Goal: Task Accomplishment & Management: Complete application form

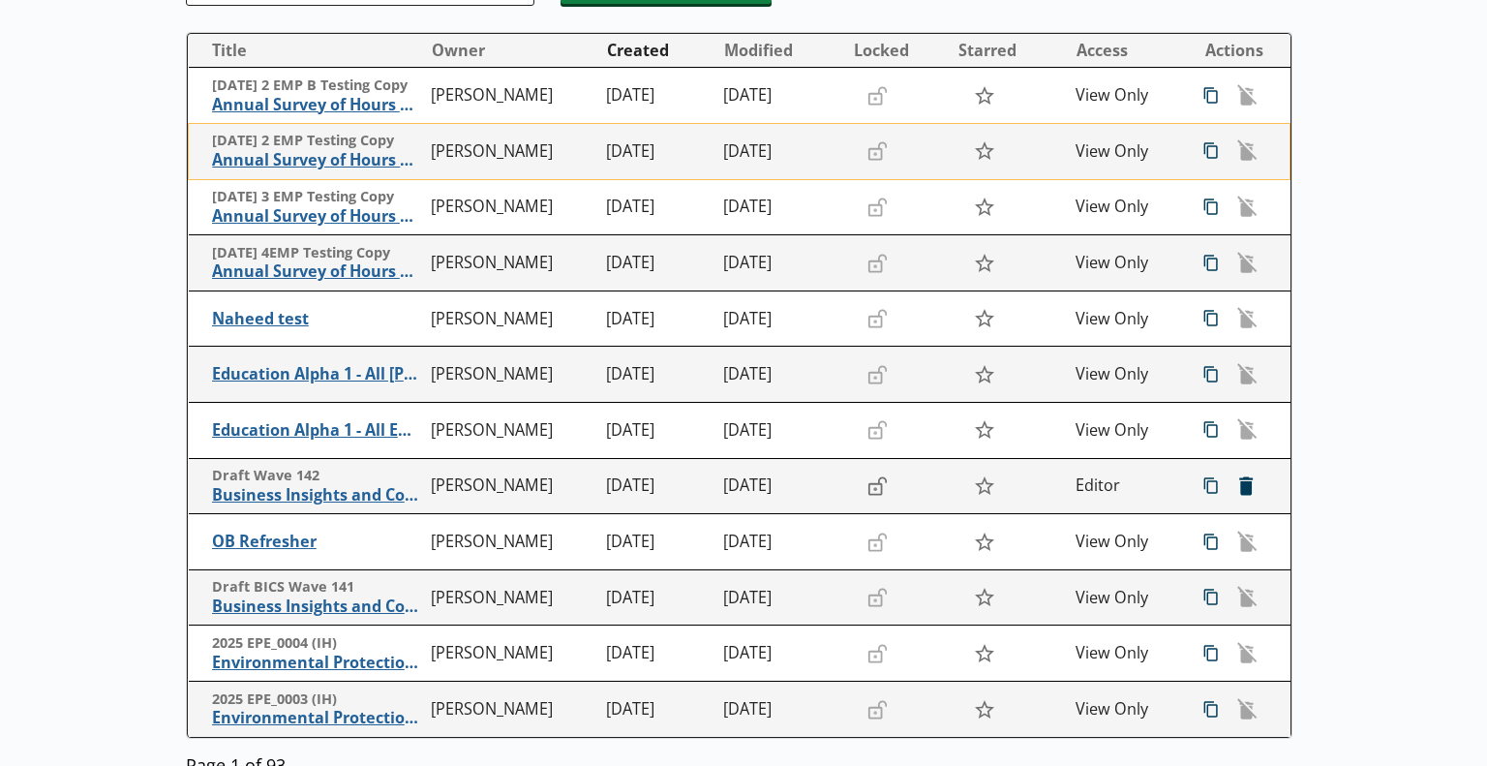
scroll to position [194, 0]
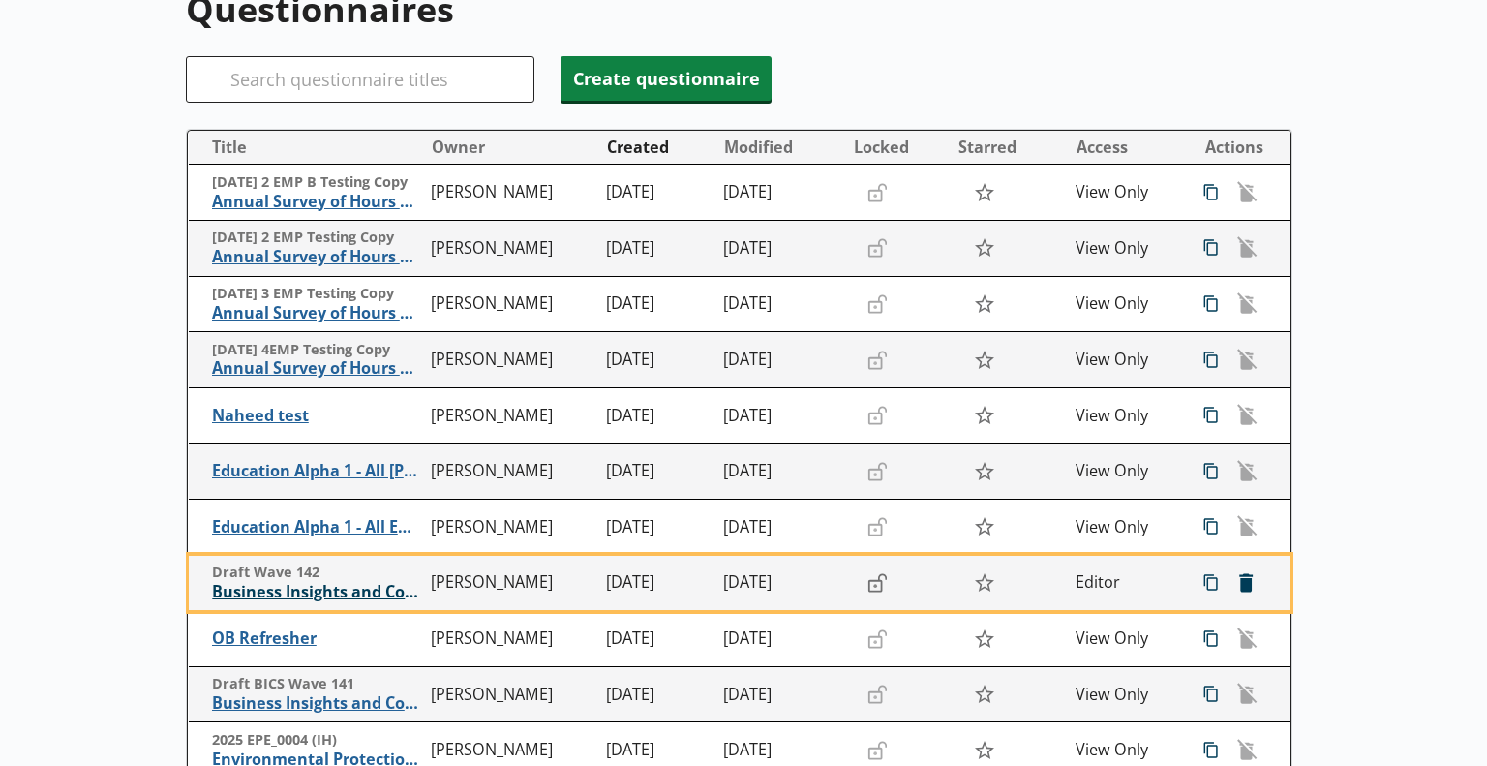
click at [318, 584] on span "Business Insights and Conditions Survey (BICS)" at bounding box center [316, 592] width 209 height 20
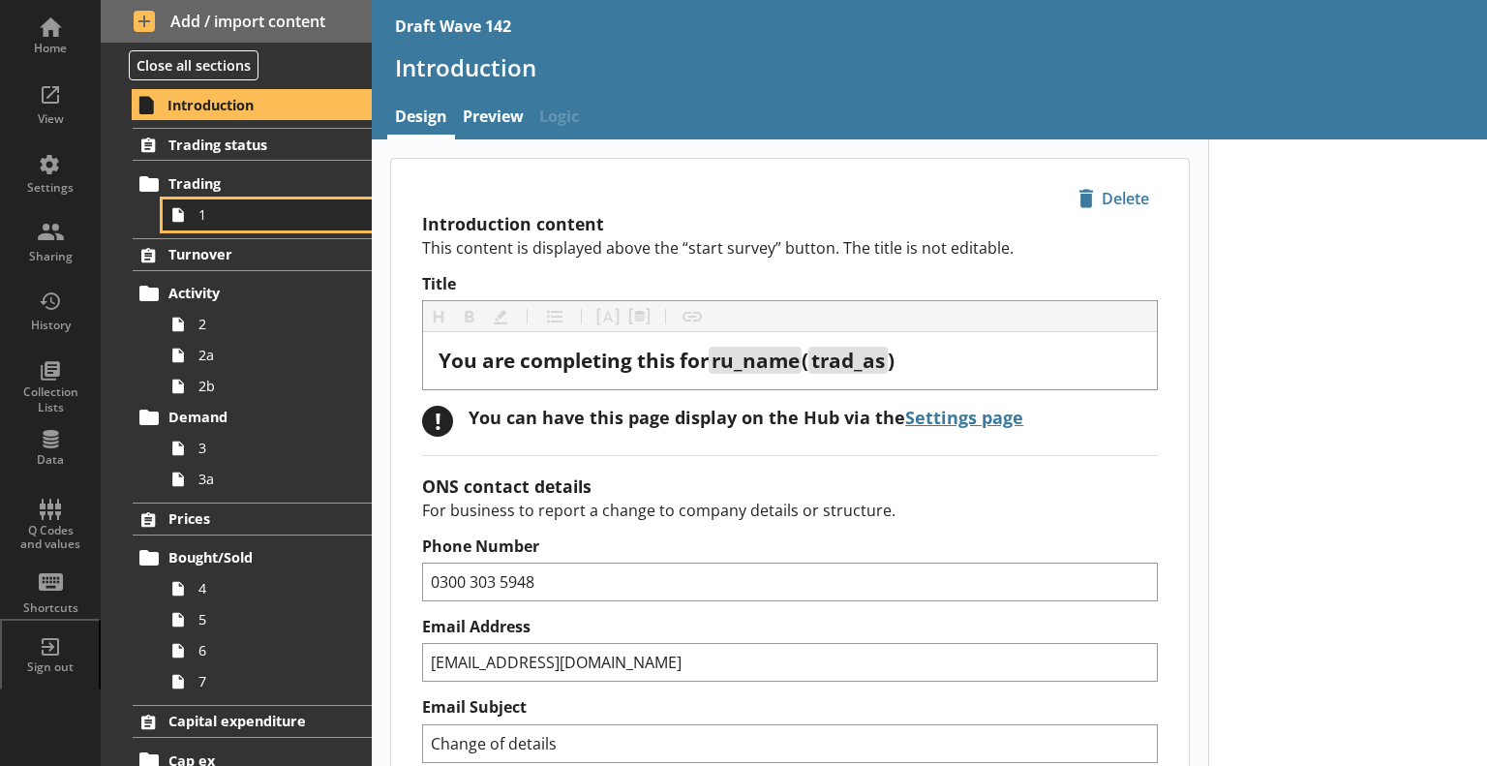
click at [217, 216] on span "1" at bounding box center [271, 214] width 146 height 18
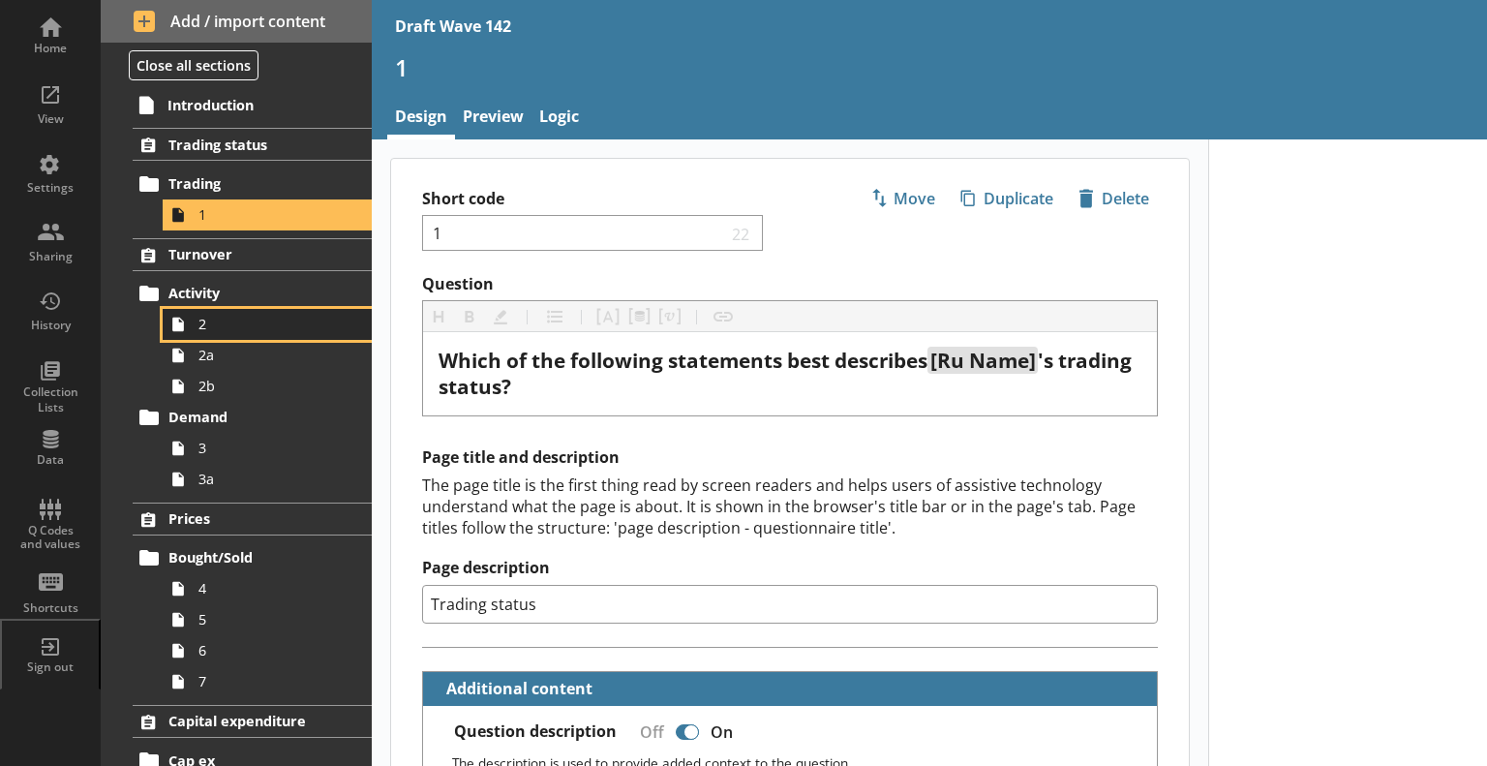
click at [238, 324] on span "2" at bounding box center [271, 324] width 146 height 18
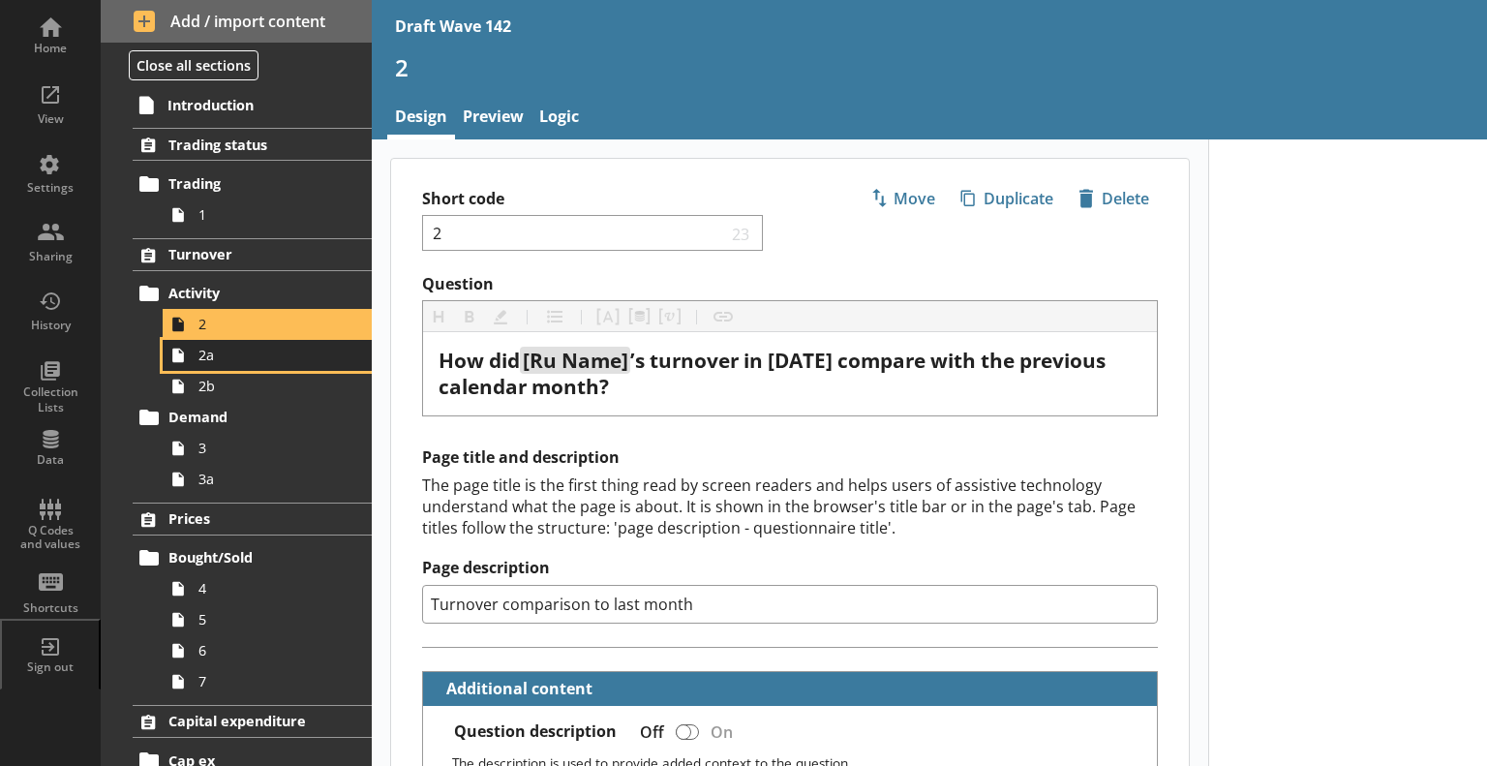
click at [301, 368] on link "2a" at bounding box center [267, 355] width 209 height 31
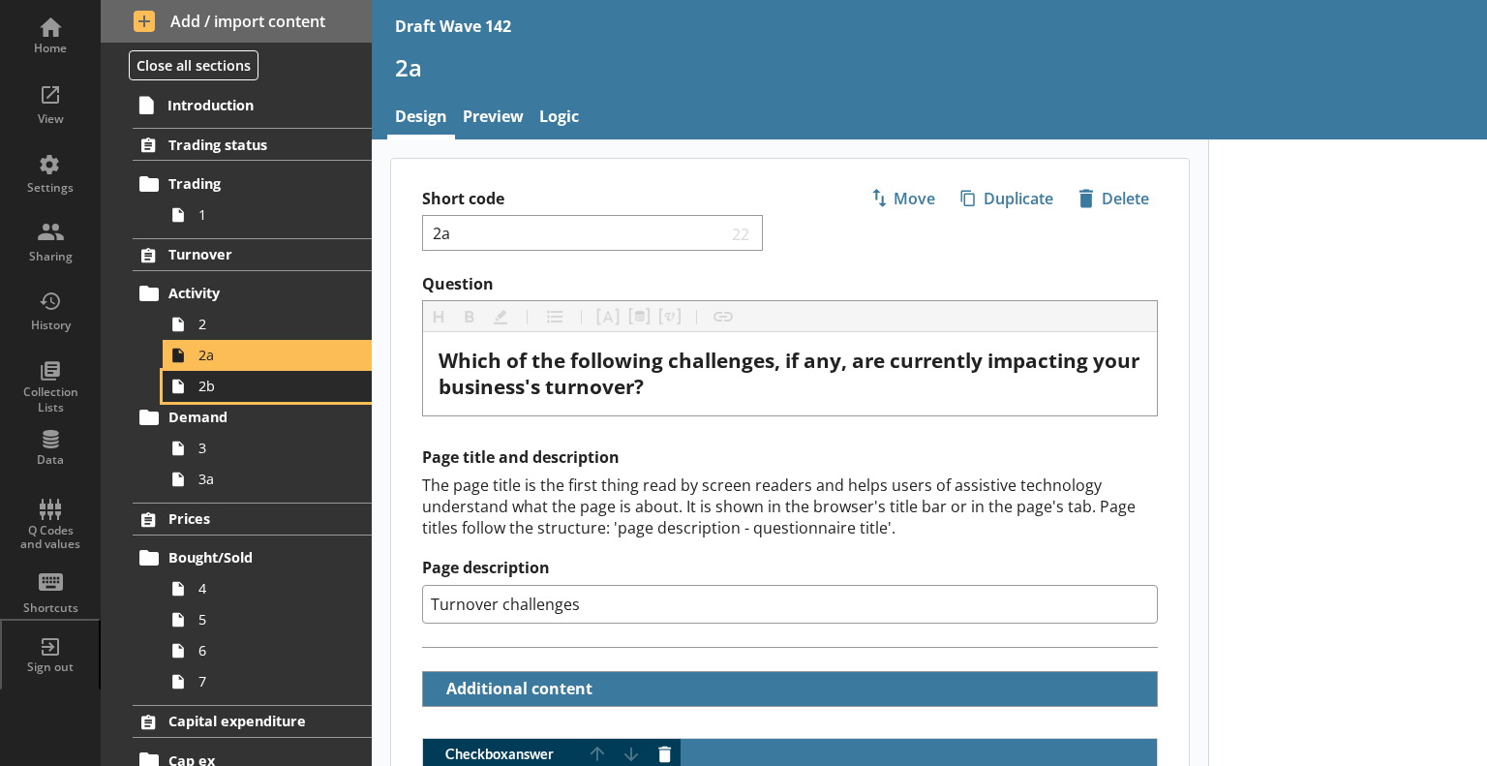
click at [284, 389] on span "2b" at bounding box center [271, 386] width 146 height 18
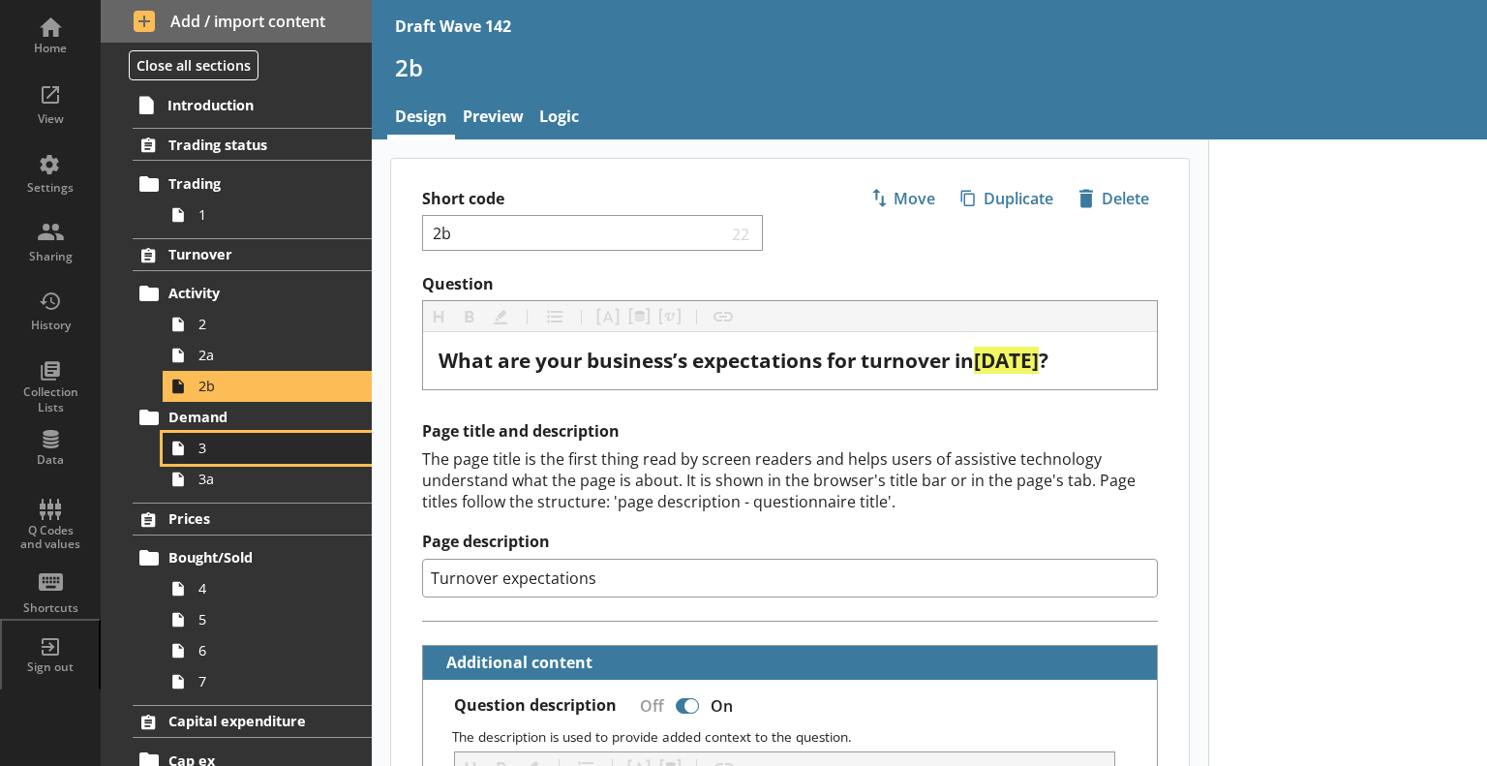
click at [306, 452] on span "3" at bounding box center [271, 448] width 146 height 18
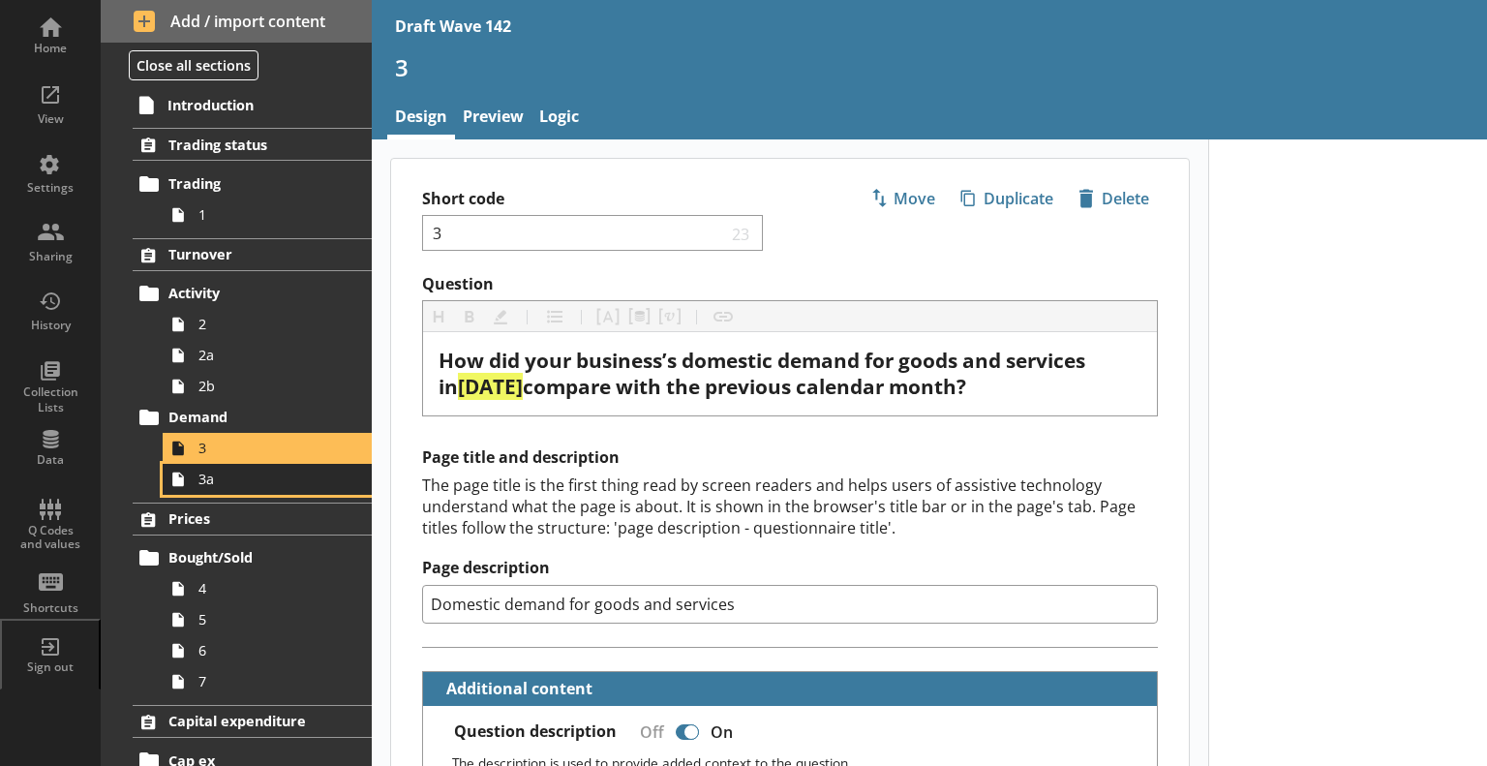
click at [254, 473] on span "3a" at bounding box center [271, 479] width 146 height 18
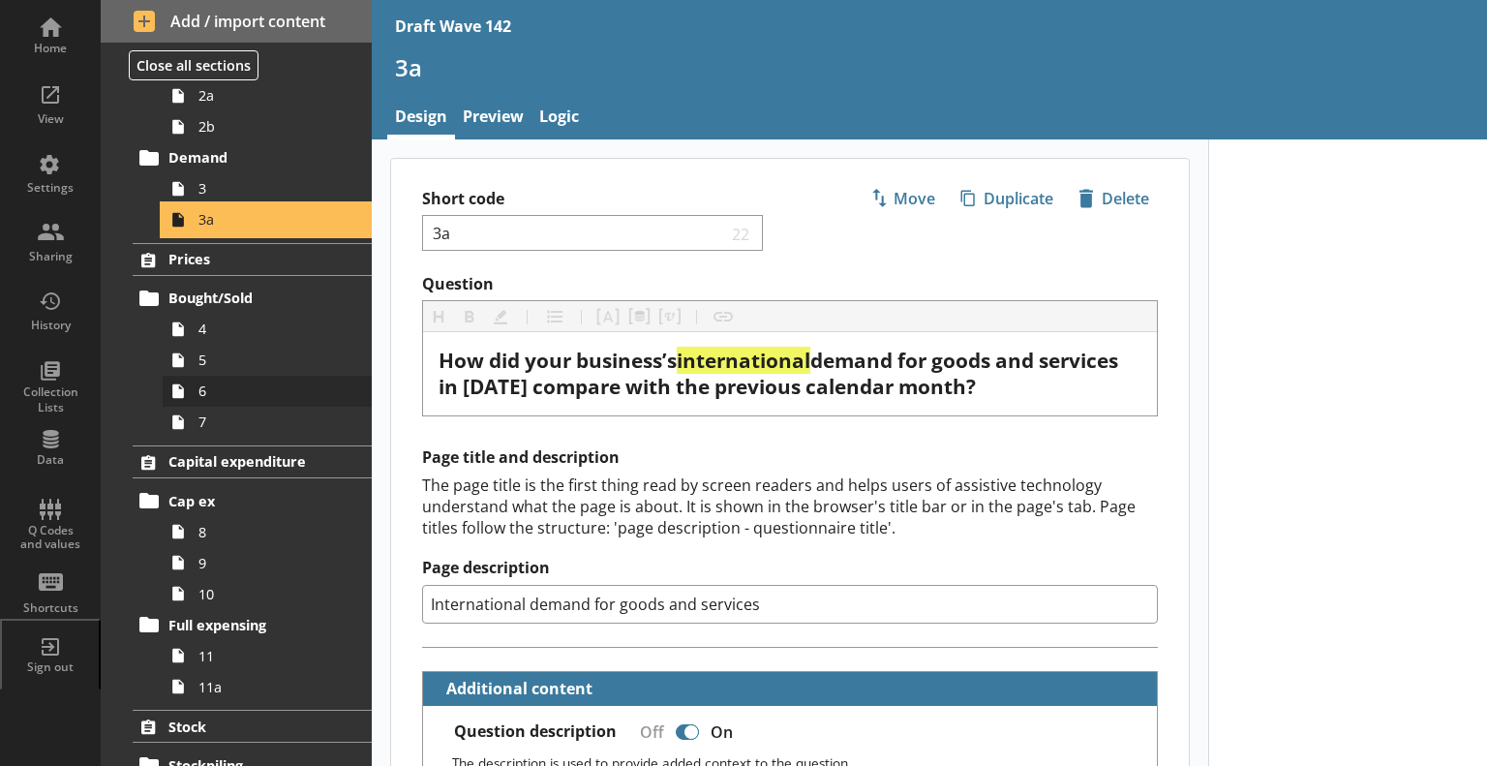
scroll to position [290, 0]
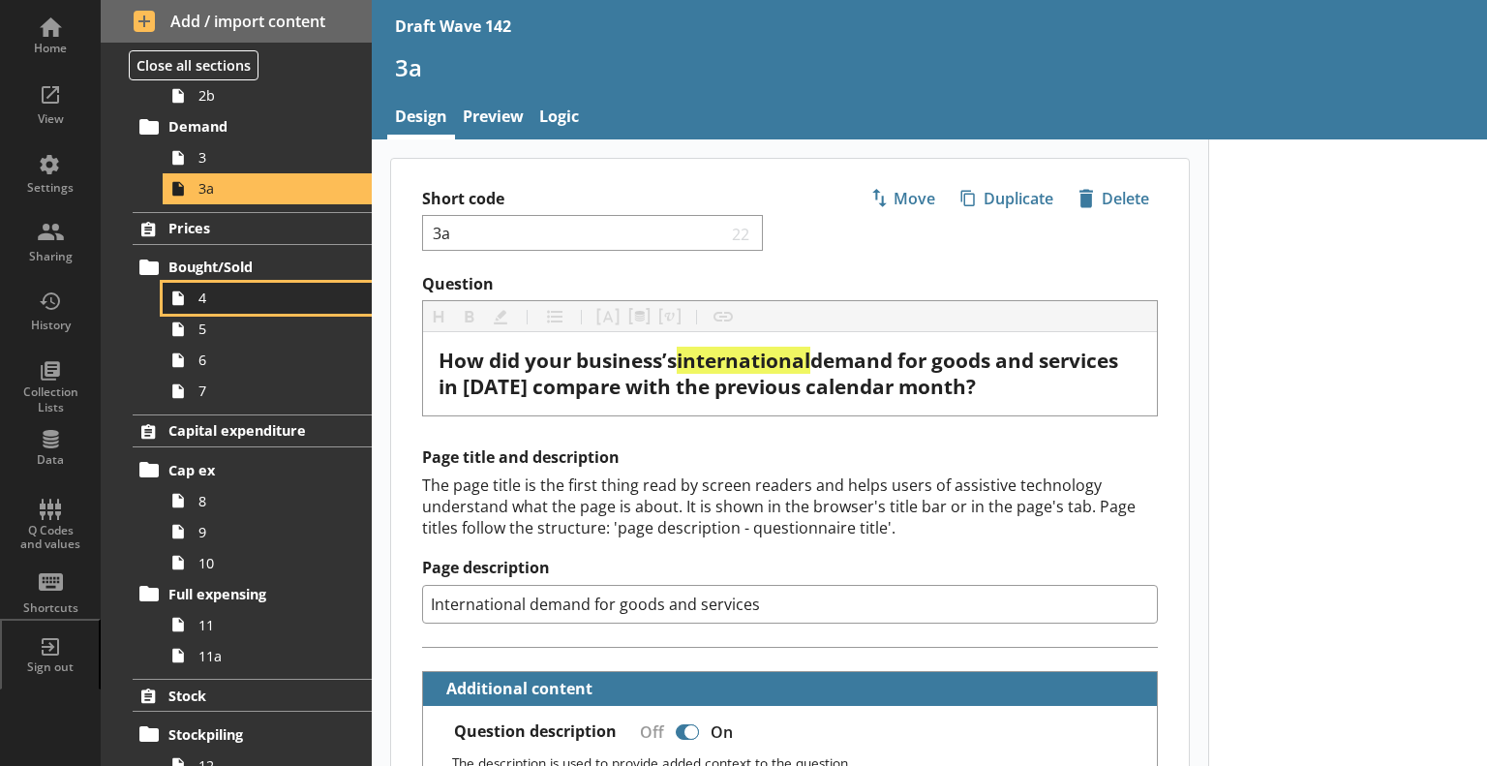
click at [222, 308] on link "4" at bounding box center [267, 298] width 209 height 31
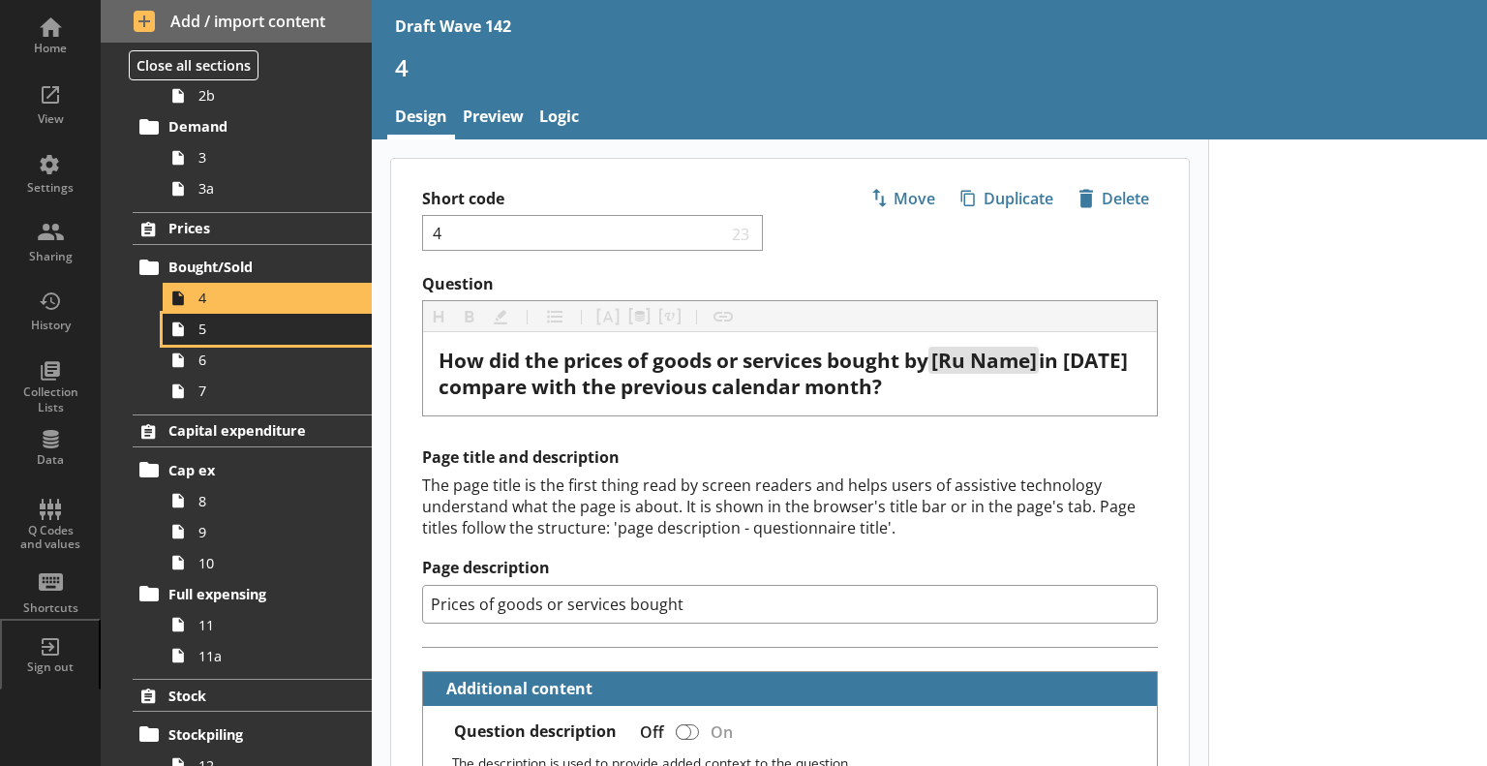
click at [223, 334] on span "5" at bounding box center [271, 329] width 146 height 18
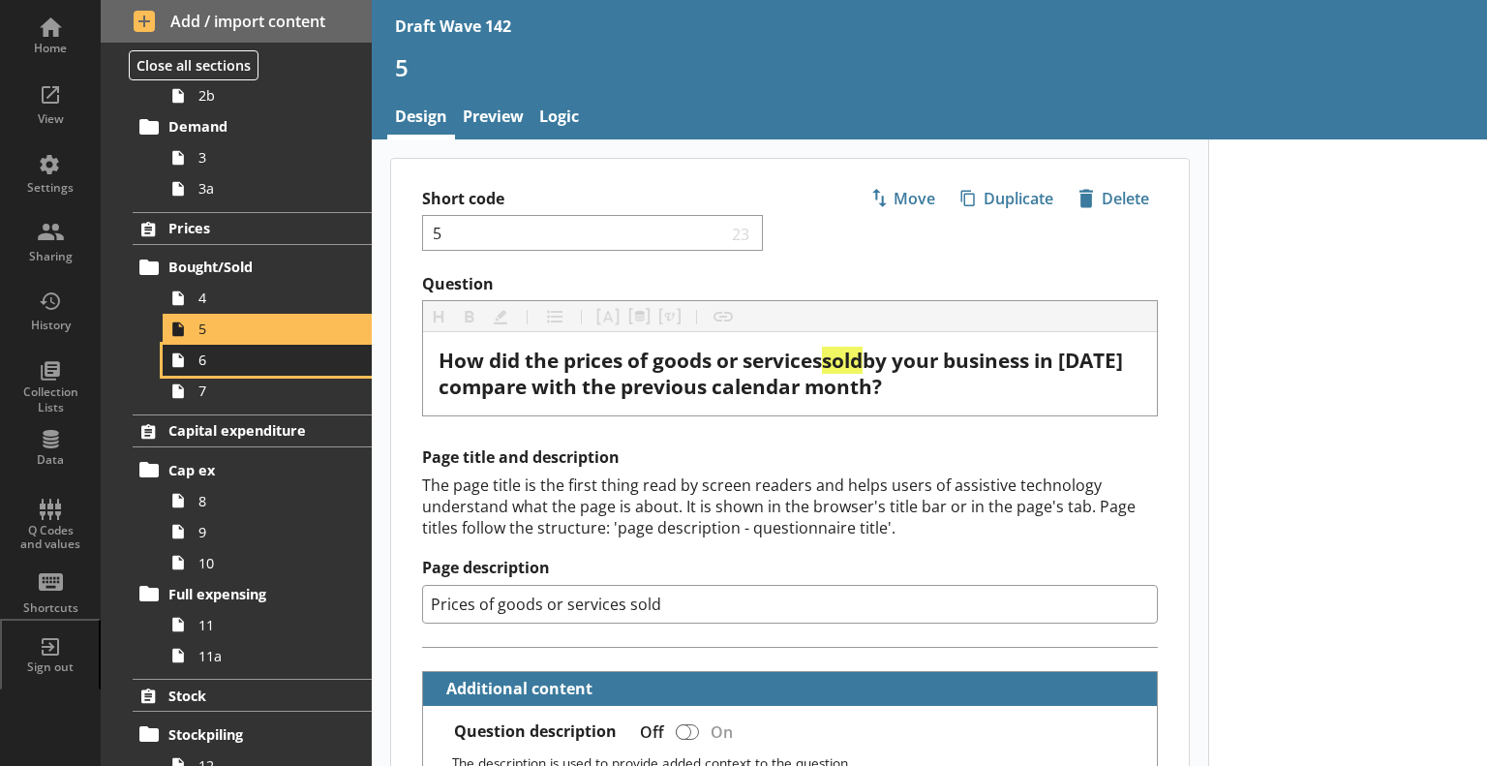
click at [287, 355] on span "6" at bounding box center [271, 360] width 146 height 18
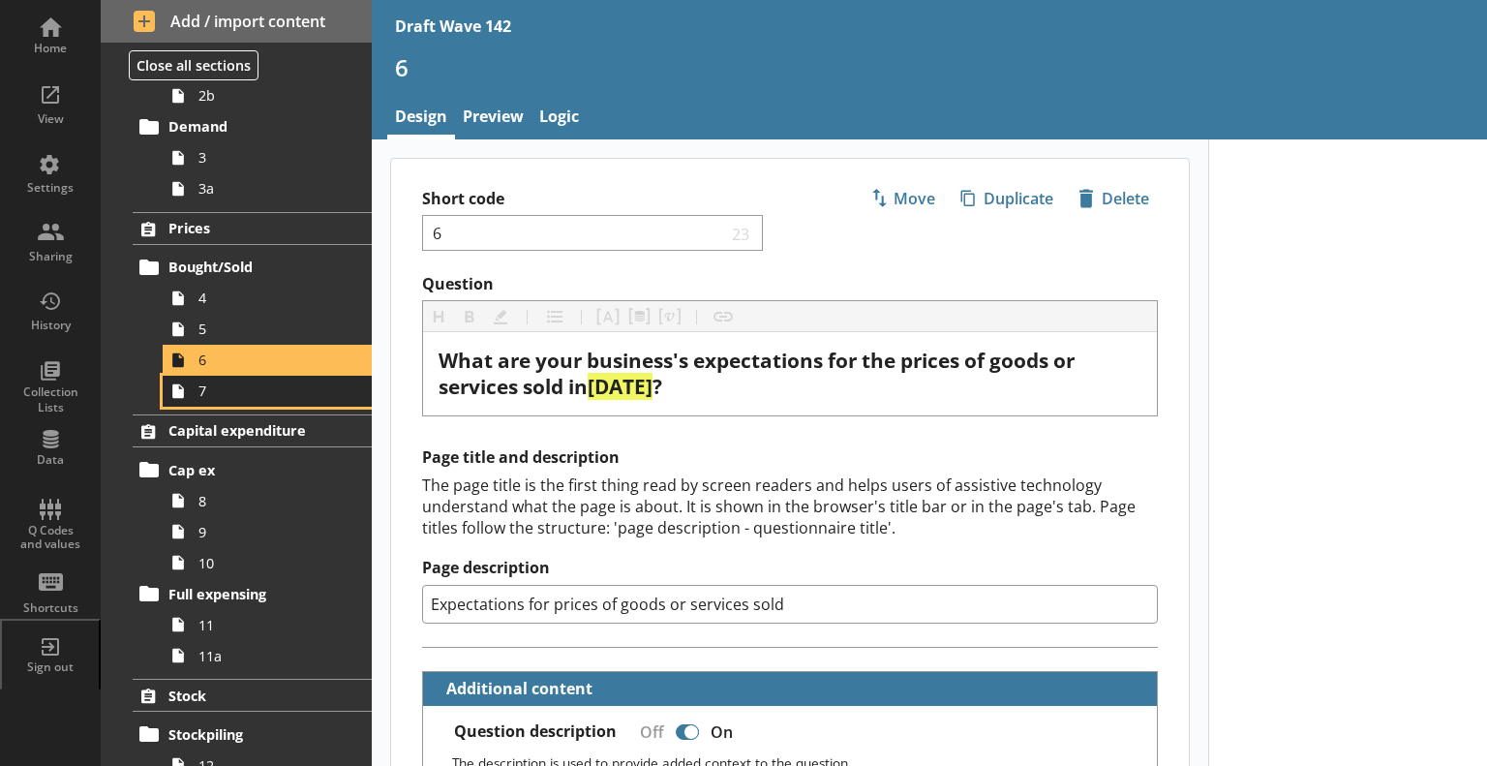
click at [279, 400] on link "7" at bounding box center [267, 391] width 209 height 31
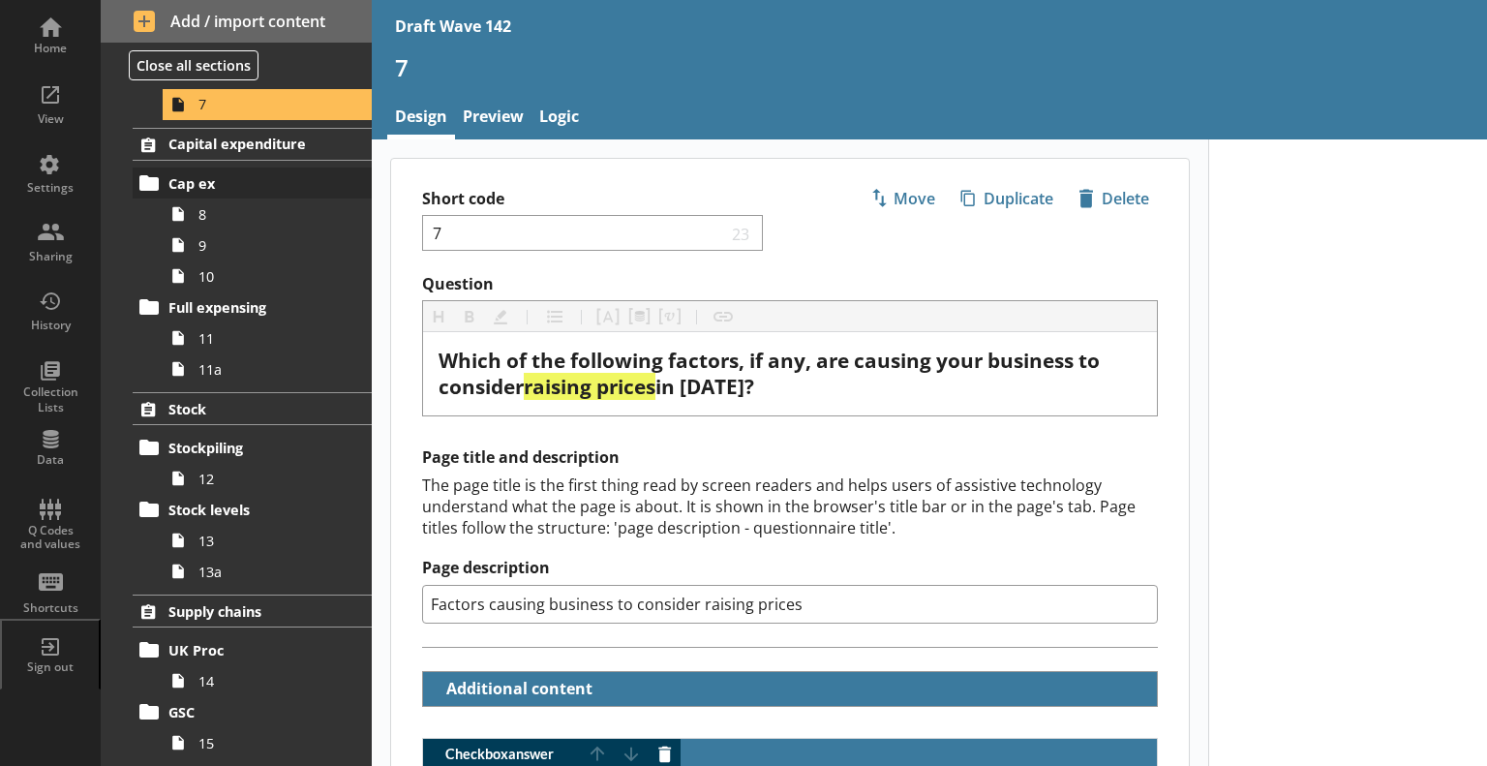
scroll to position [581, 0]
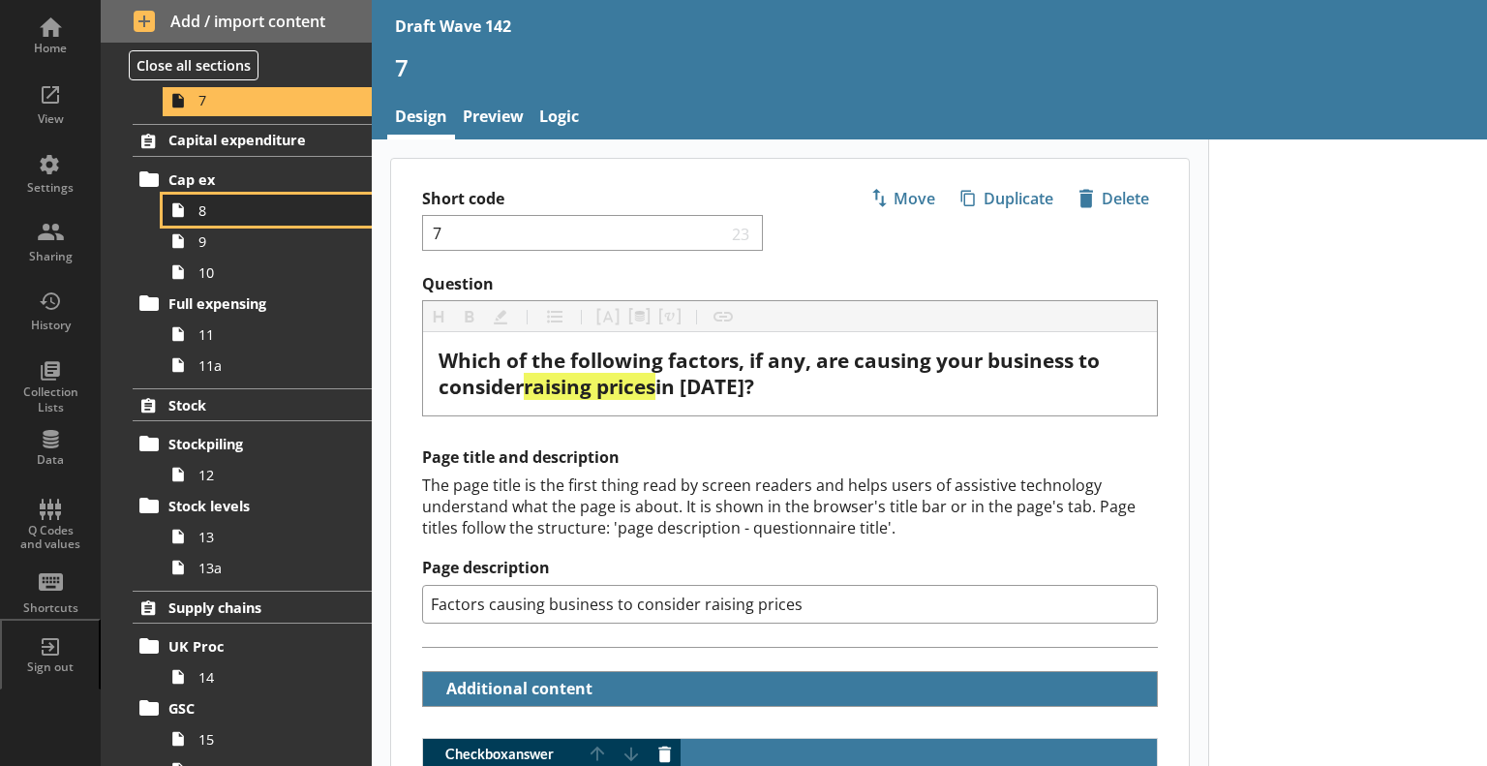
click at [213, 208] on span "8" at bounding box center [271, 210] width 146 height 18
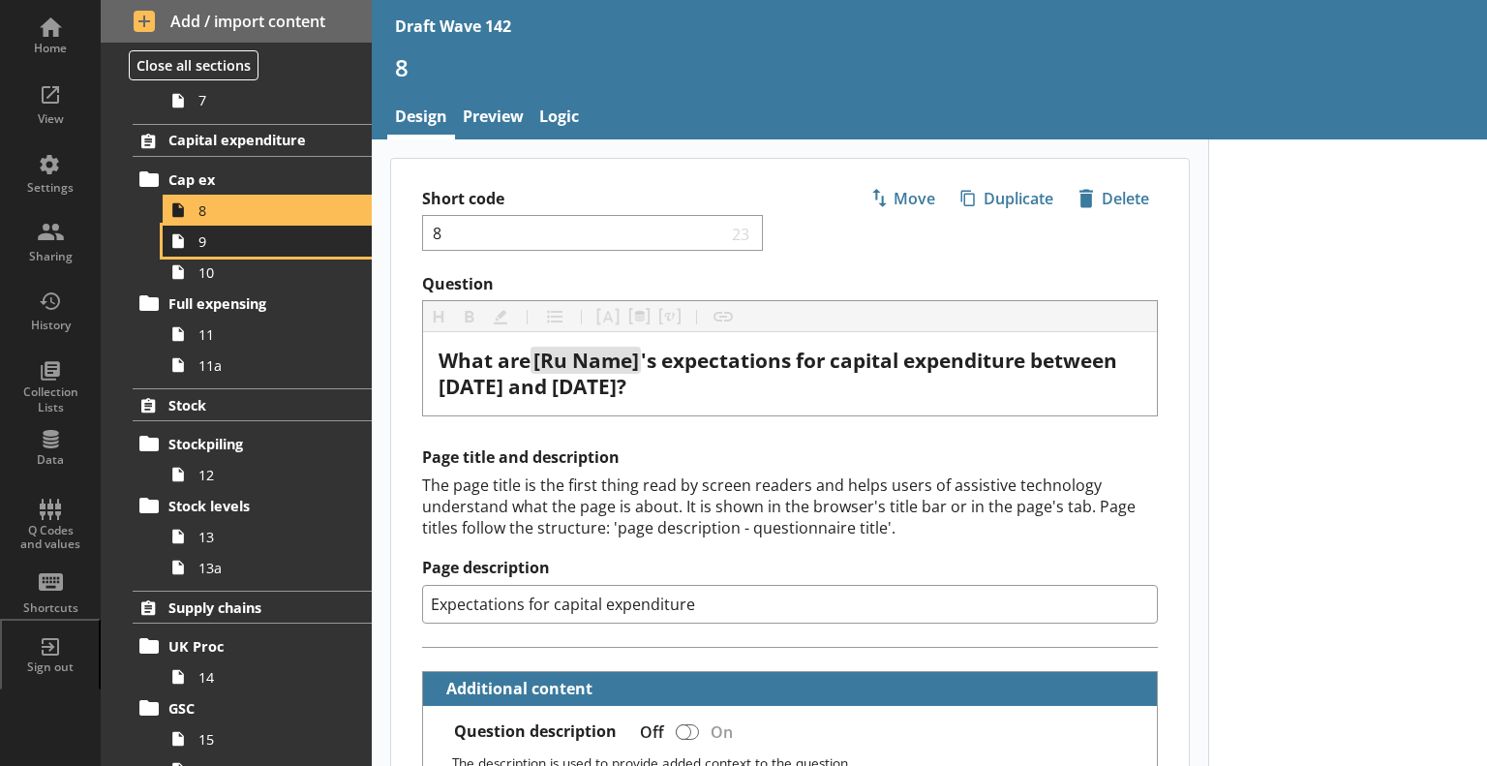
click at [286, 239] on span "9" at bounding box center [271, 241] width 146 height 18
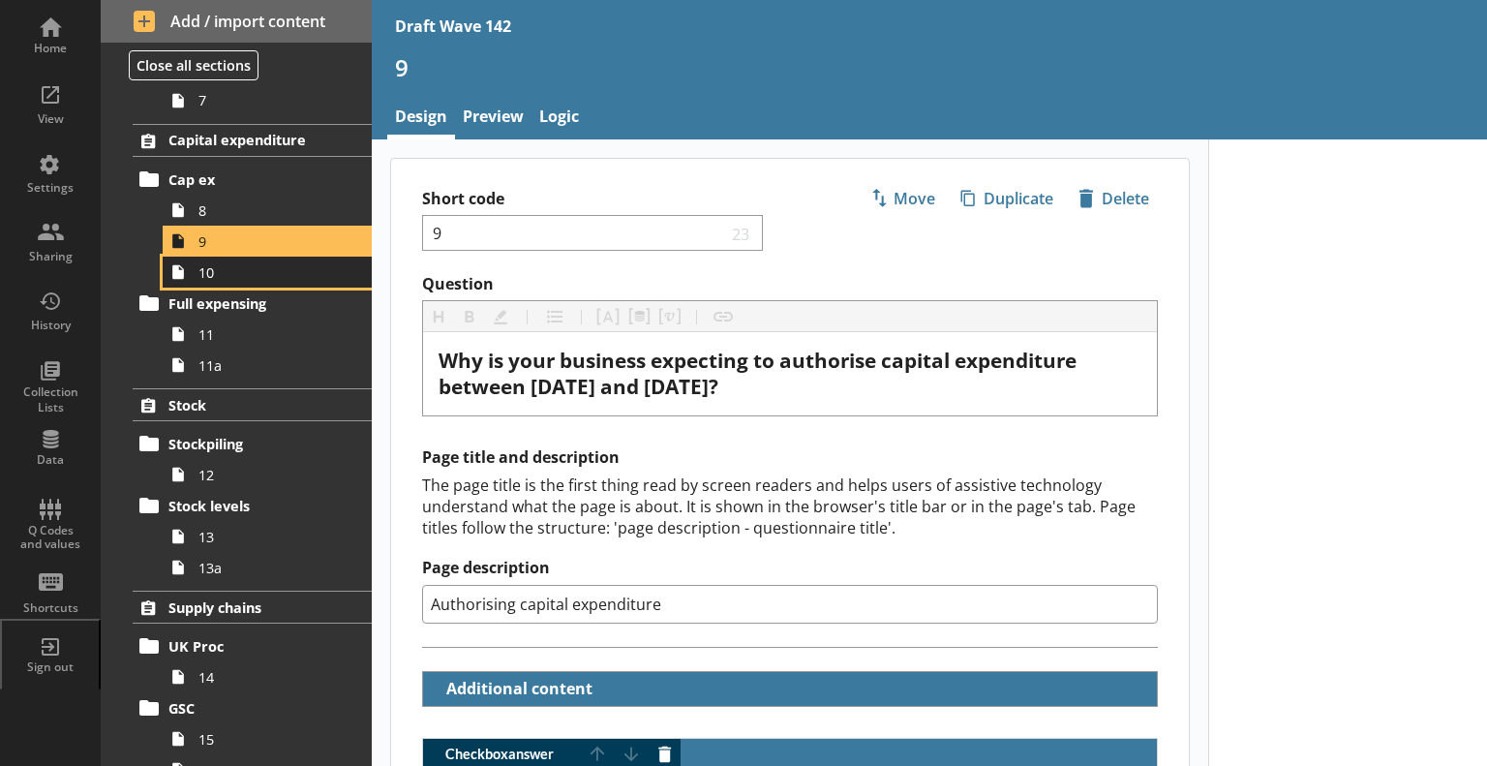
click at [241, 269] on span "10" at bounding box center [271, 272] width 146 height 18
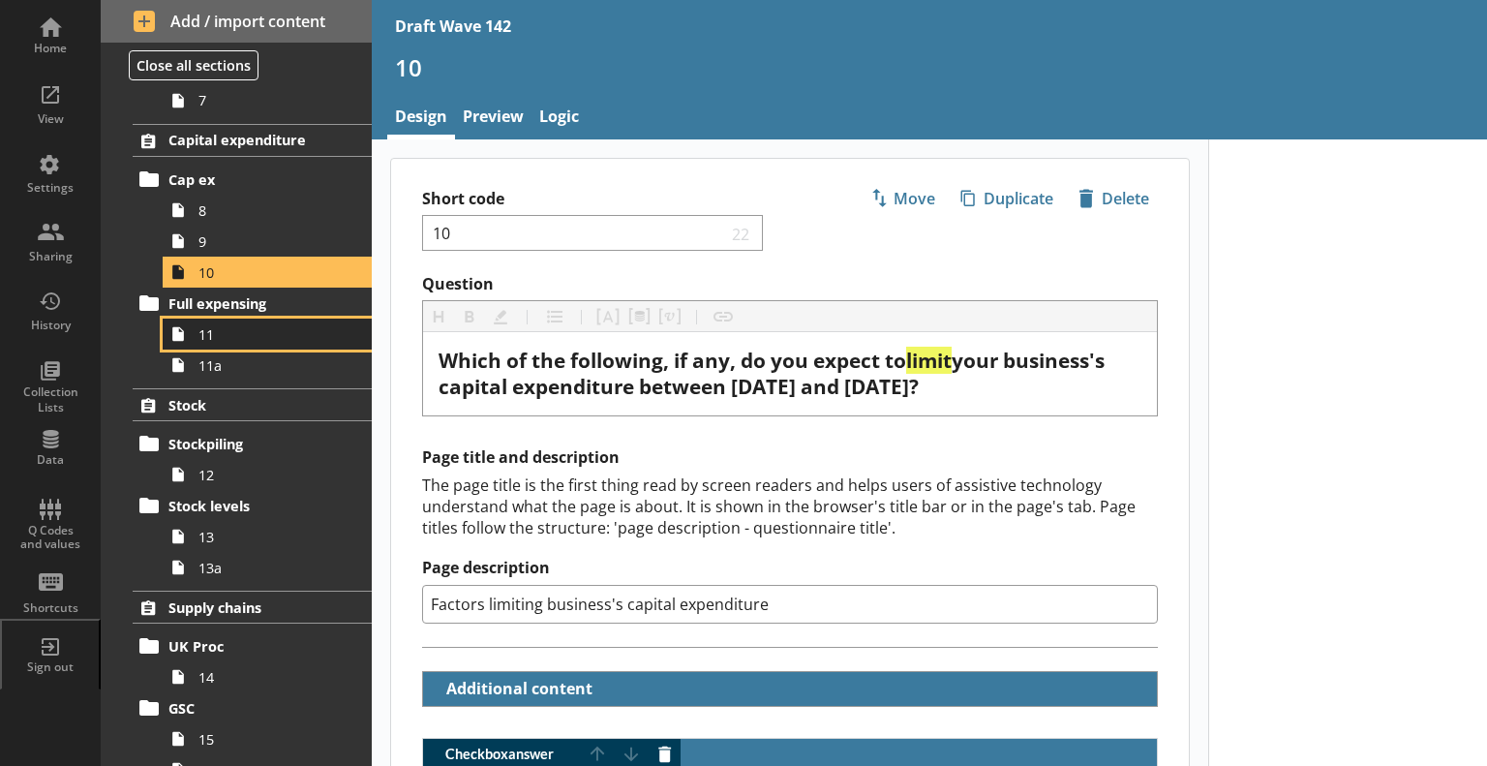
click at [252, 337] on span "11" at bounding box center [271, 334] width 146 height 18
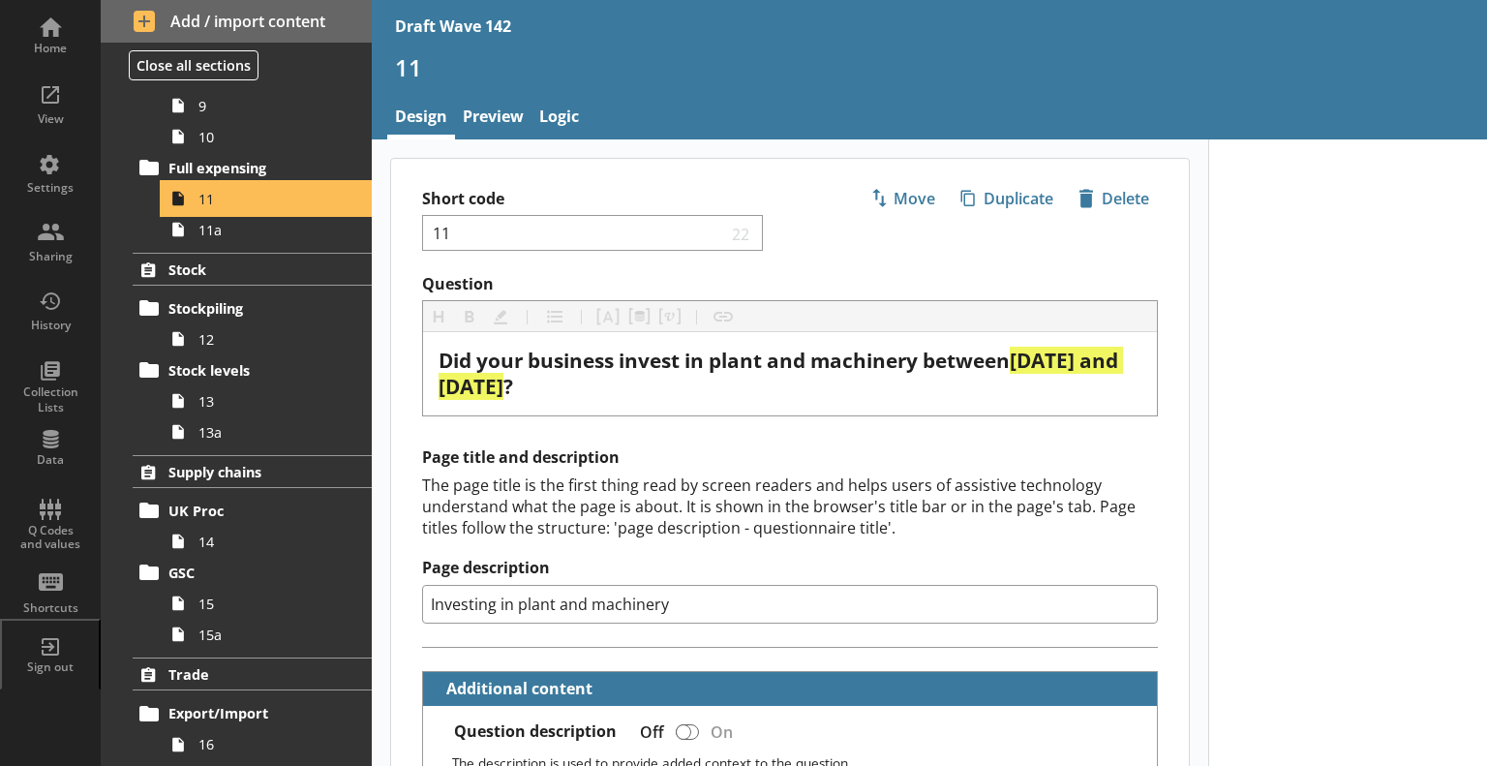
scroll to position [775, 0]
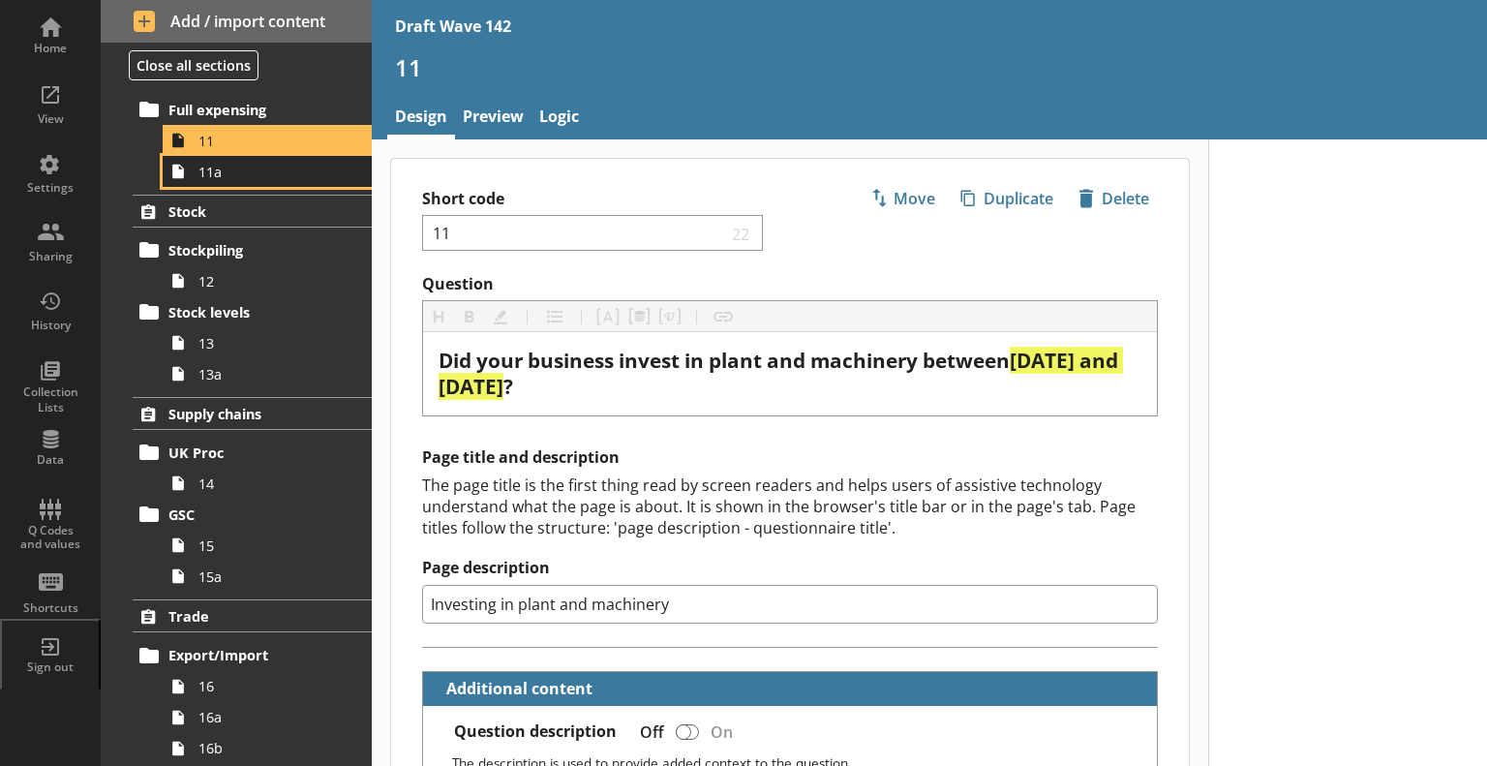
click at [252, 179] on link "11a" at bounding box center [267, 171] width 209 height 31
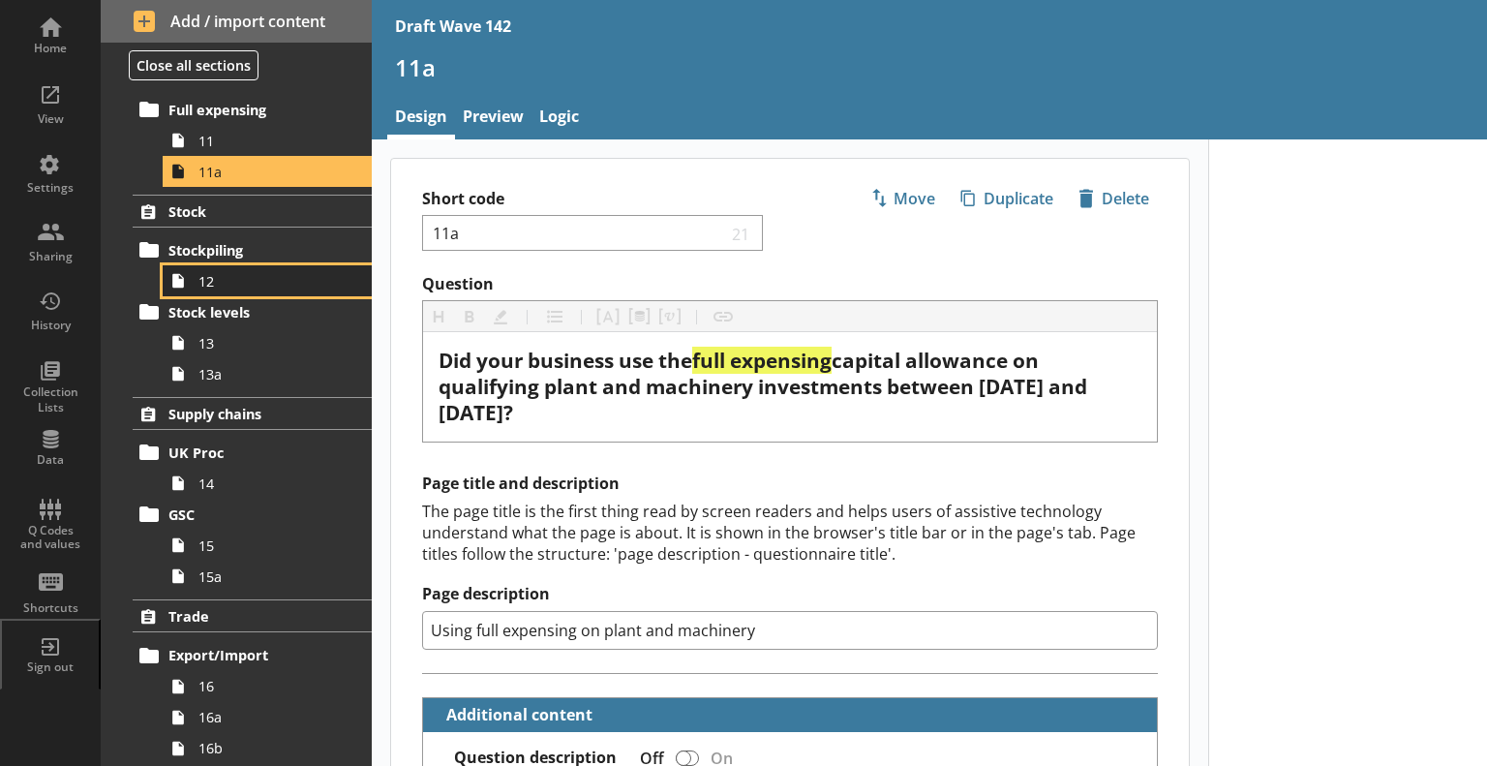
click at [252, 290] on link "12" at bounding box center [267, 280] width 209 height 31
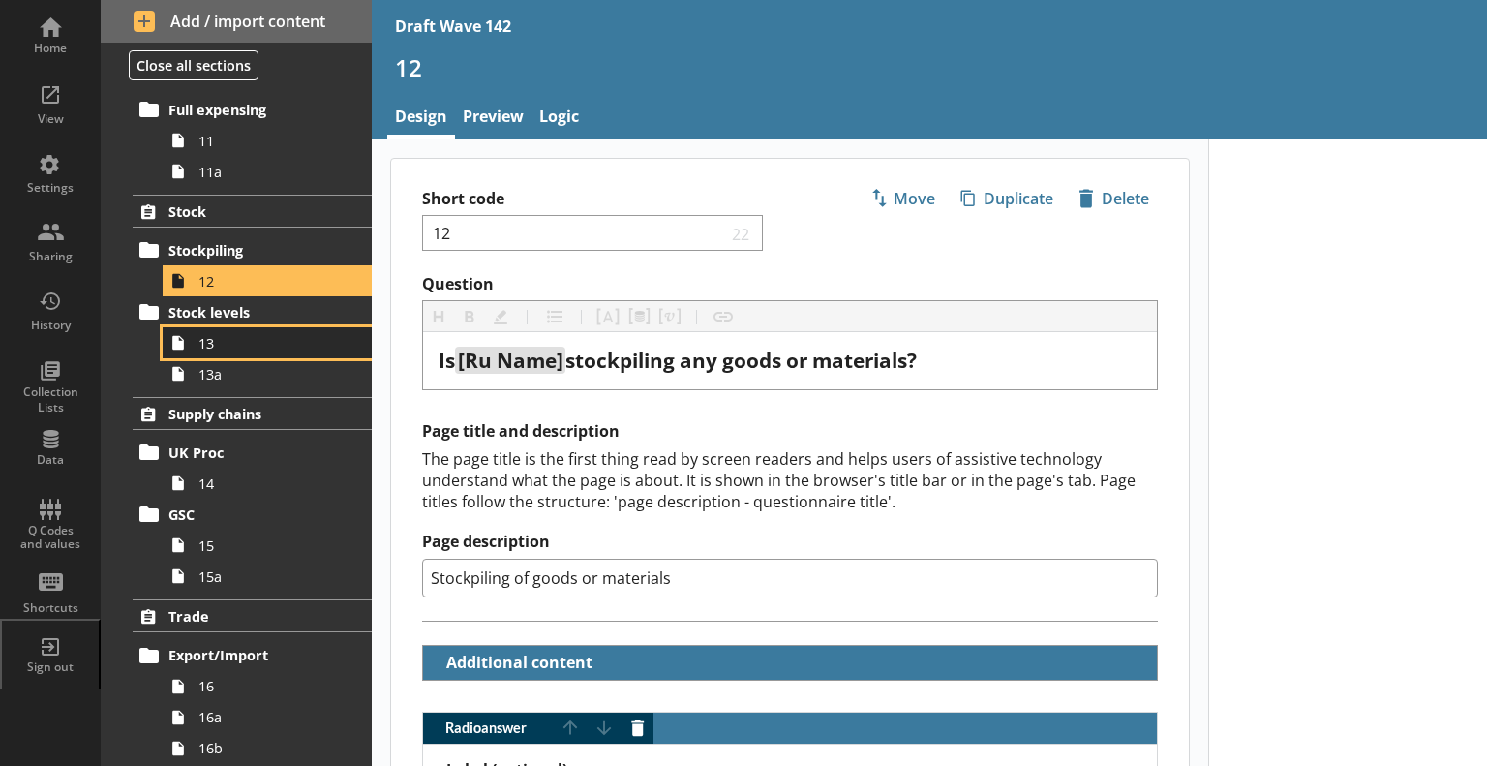
click at [236, 349] on span "13" at bounding box center [271, 343] width 146 height 18
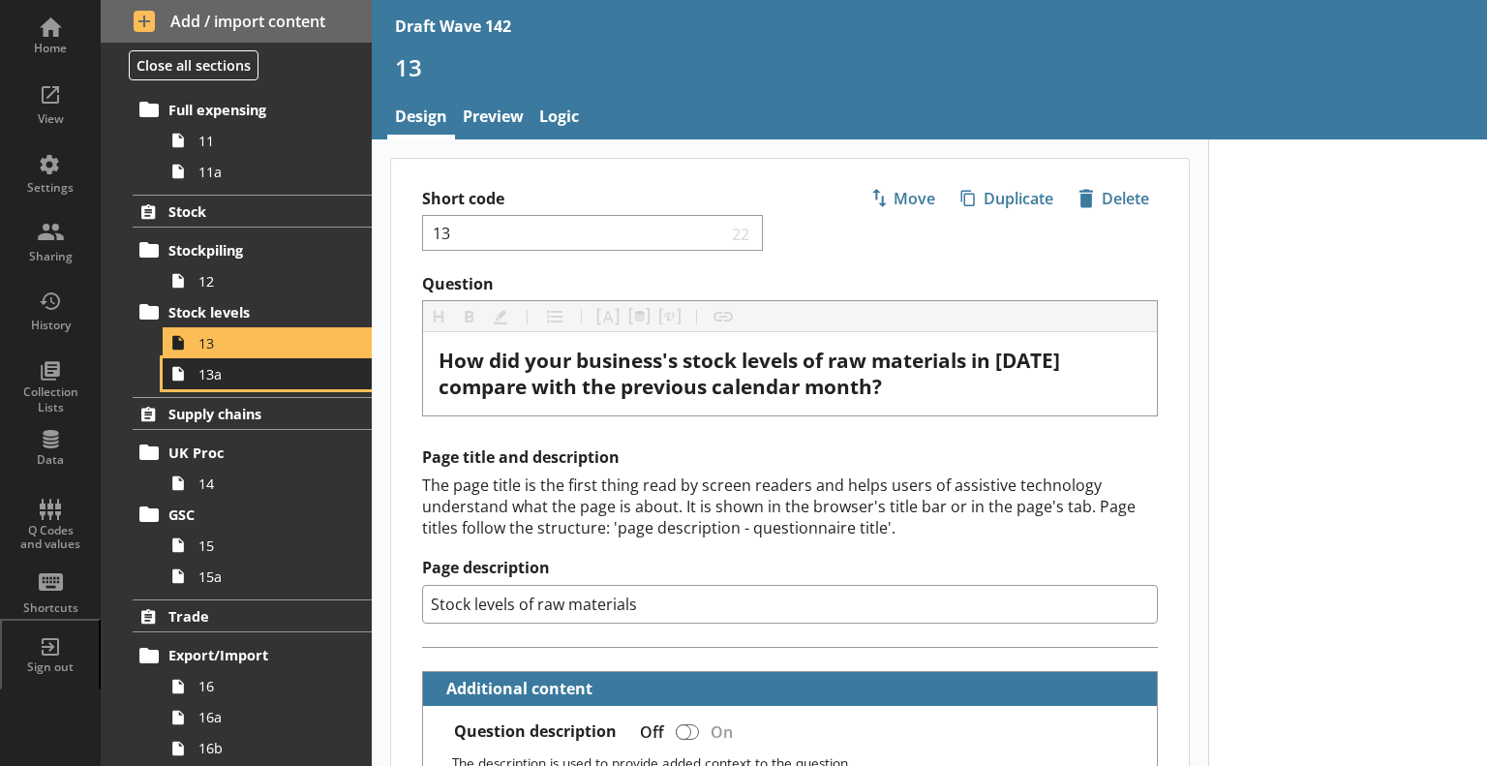
click at [240, 374] on span "13a" at bounding box center [271, 374] width 146 height 18
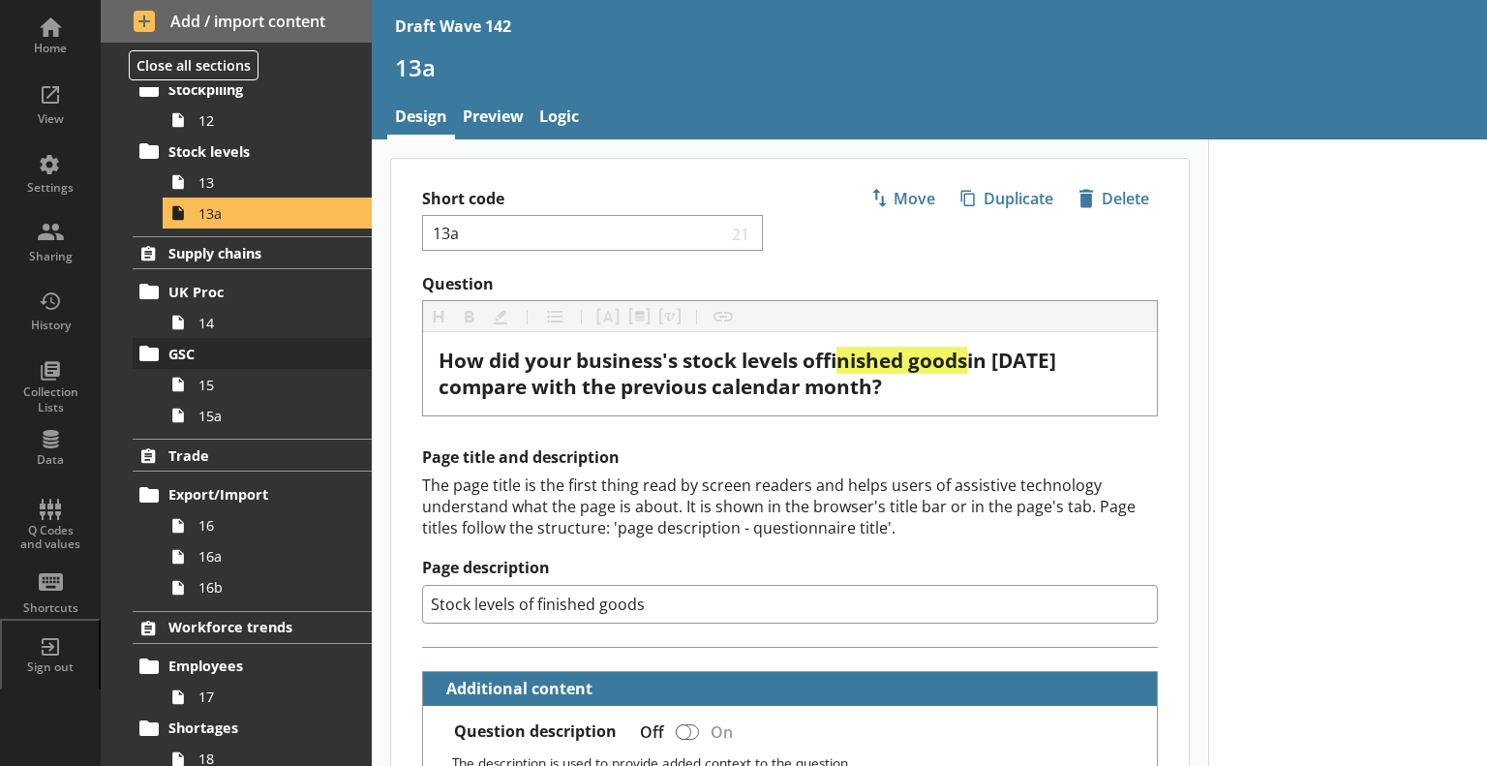
scroll to position [968, 0]
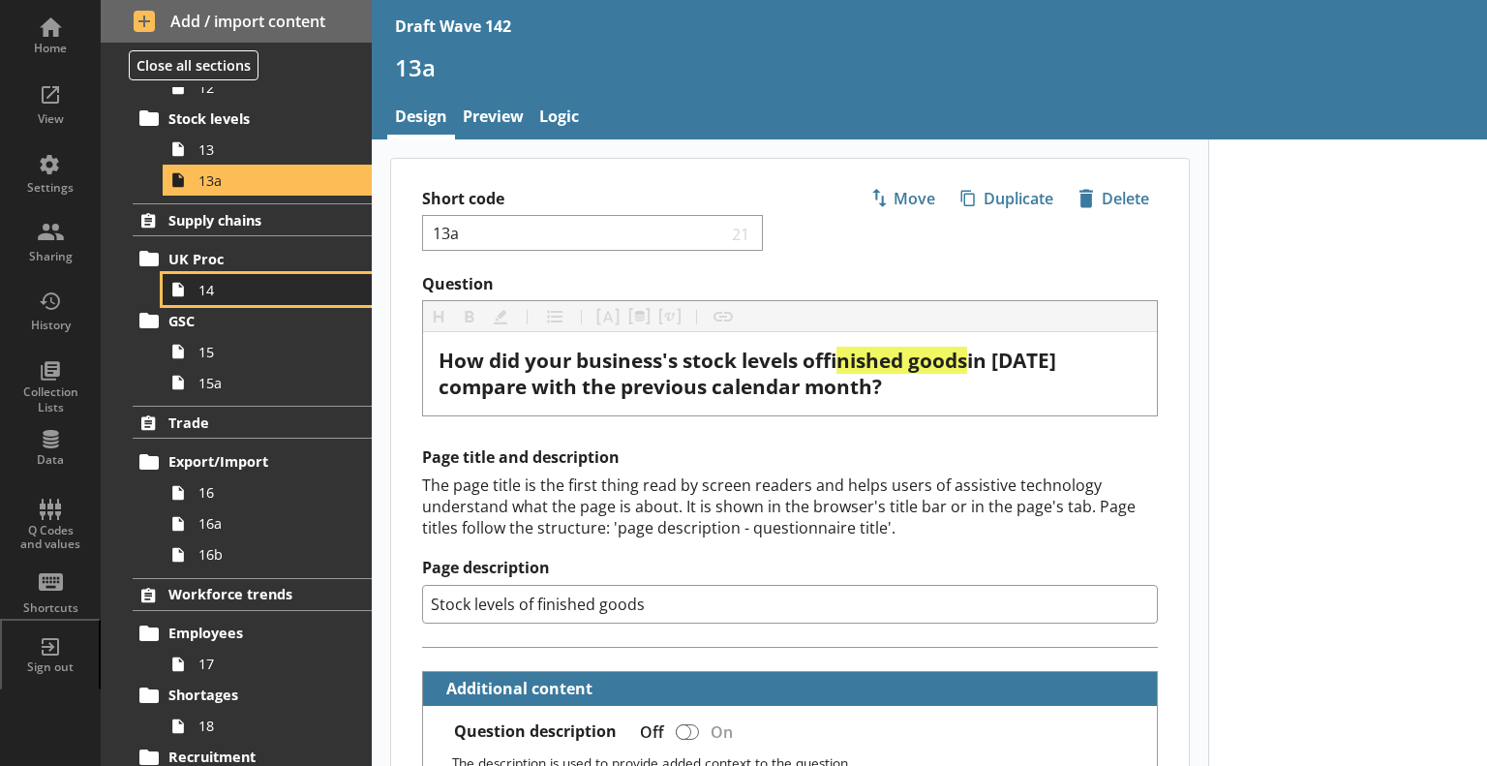
click at [239, 281] on span "14" at bounding box center [271, 290] width 146 height 18
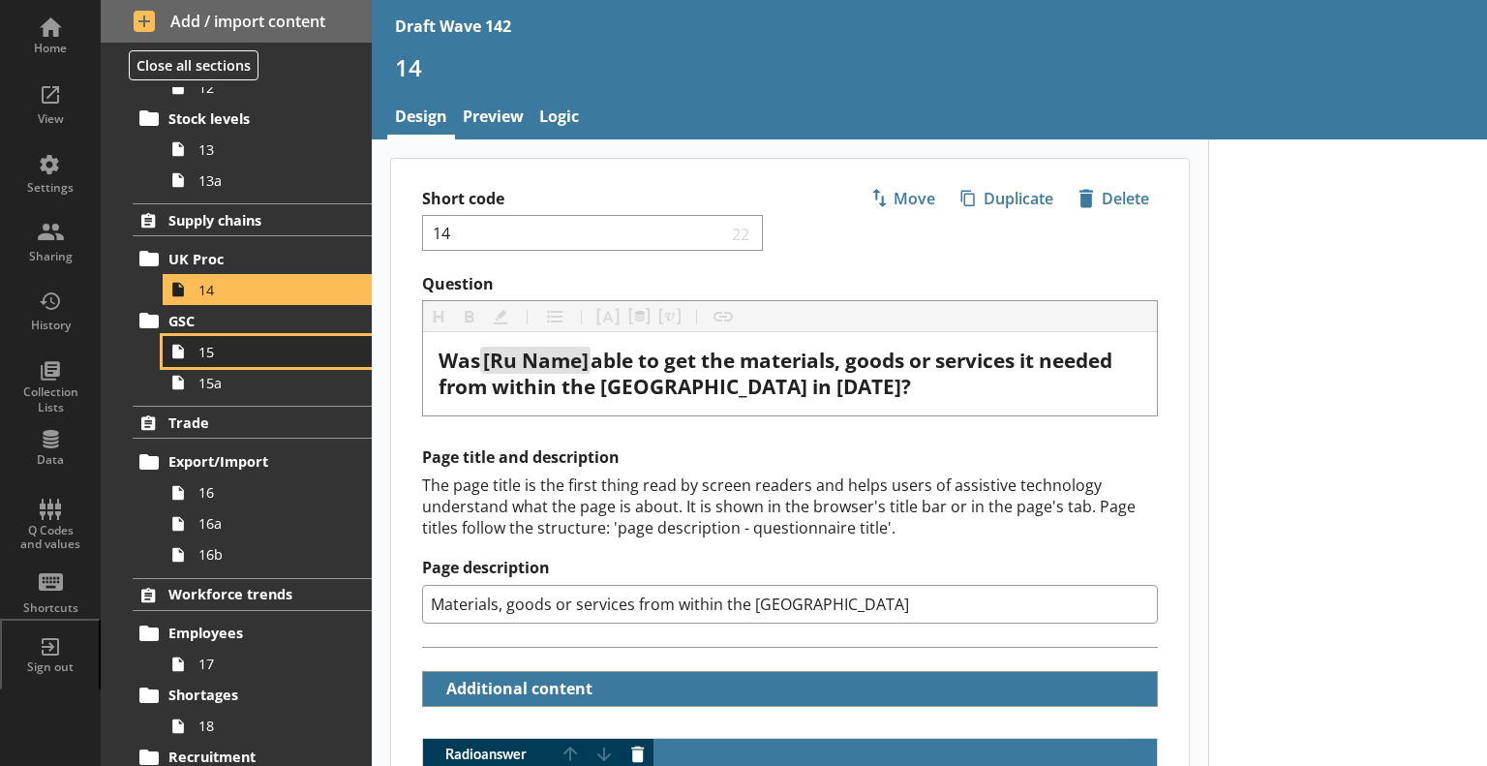
click at [267, 355] on span "15" at bounding box center [271, 352] width 146 height 18
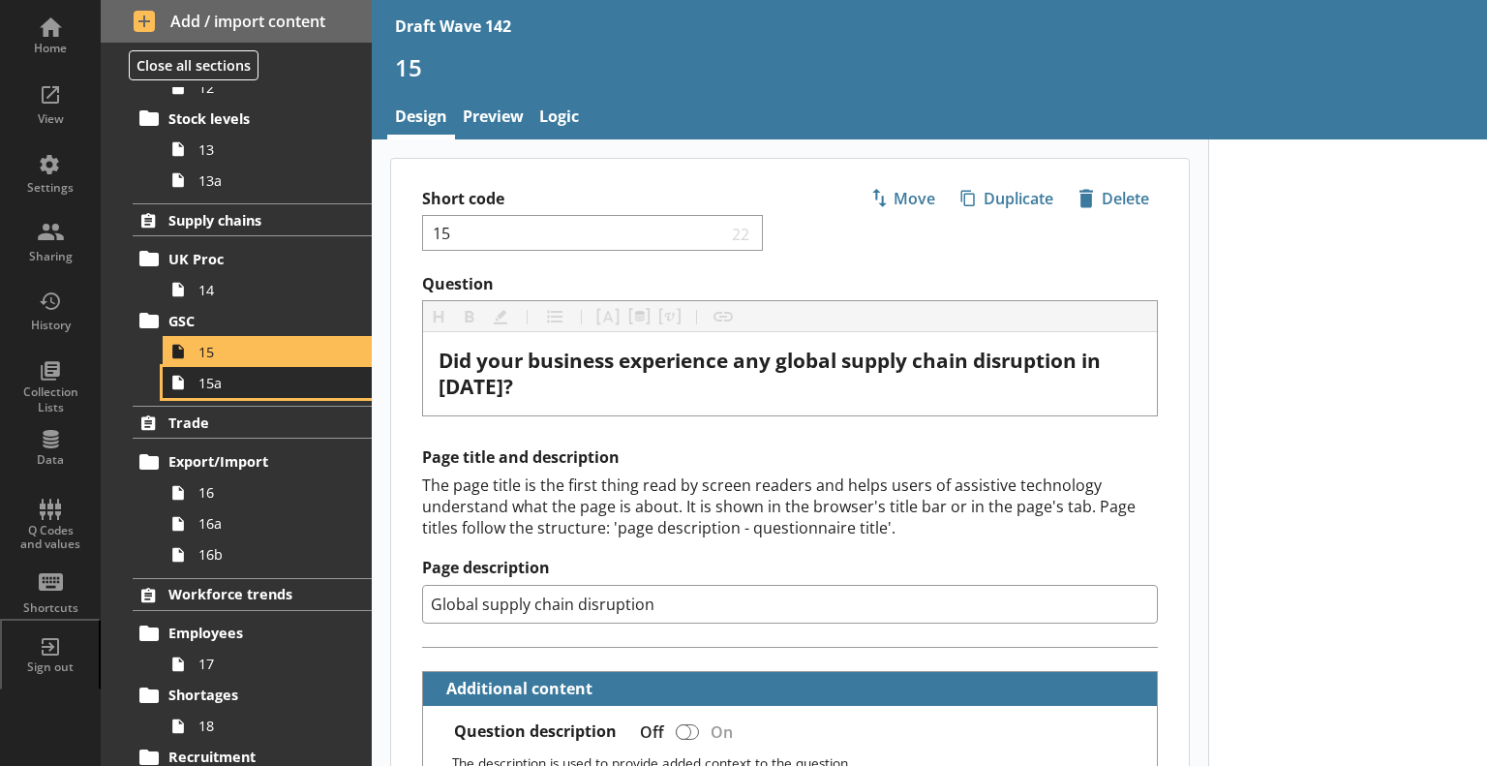
click at [244, 382] on span "15a" at bounding box center [271, 383] width 146 height 18
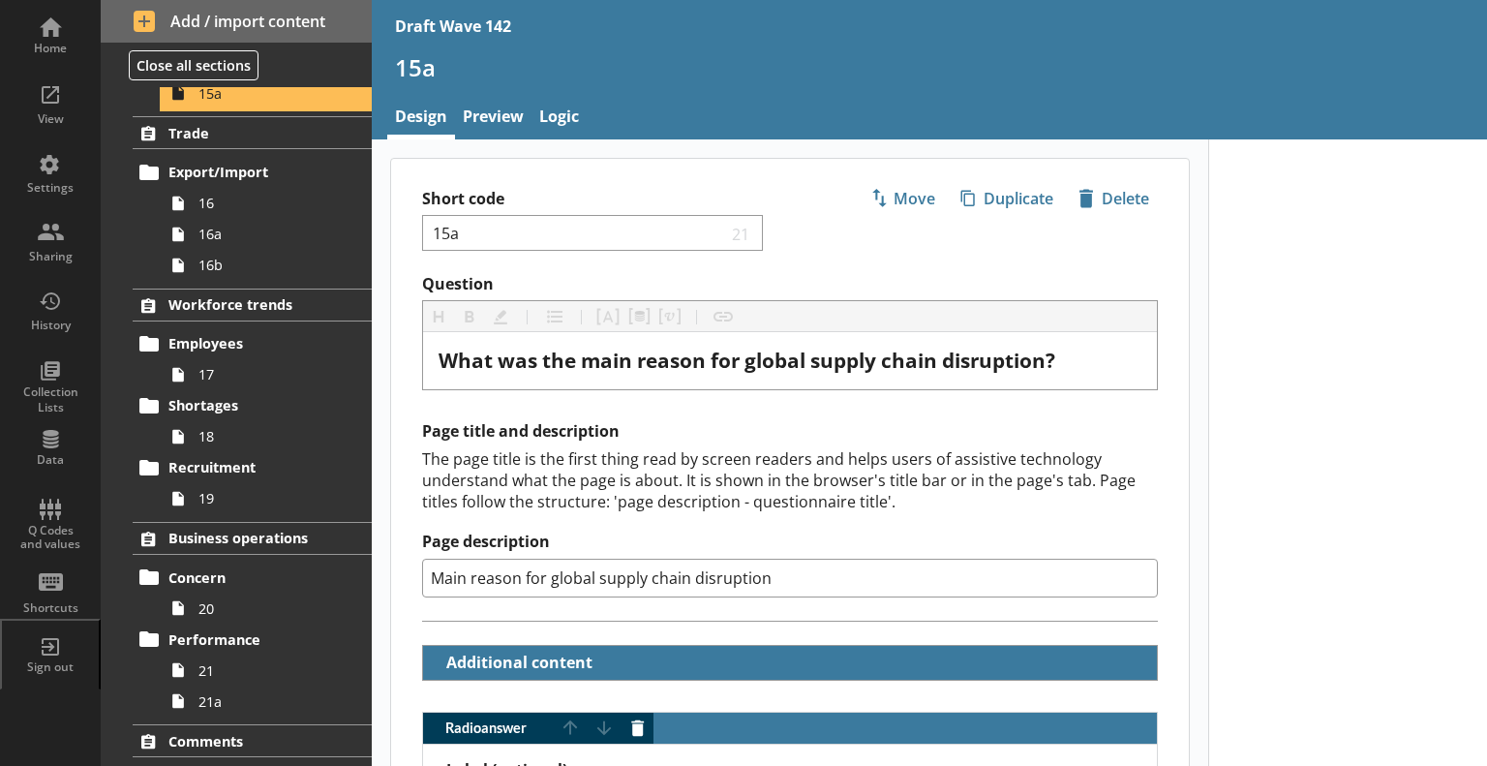
scroll to position [1259, 0]
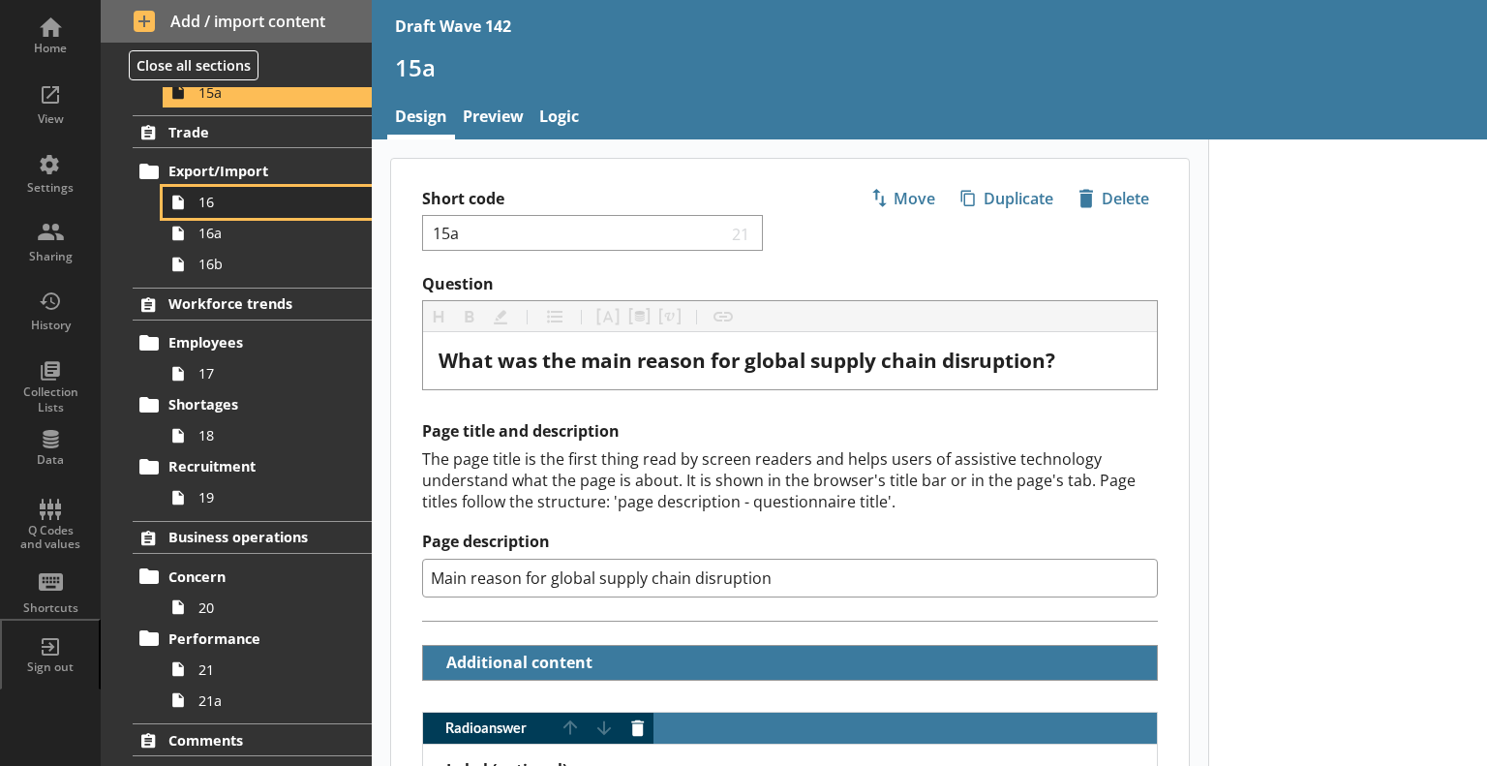
click at [240, 208] on link "16" at bounding box center [267, 202] width 209 height 31
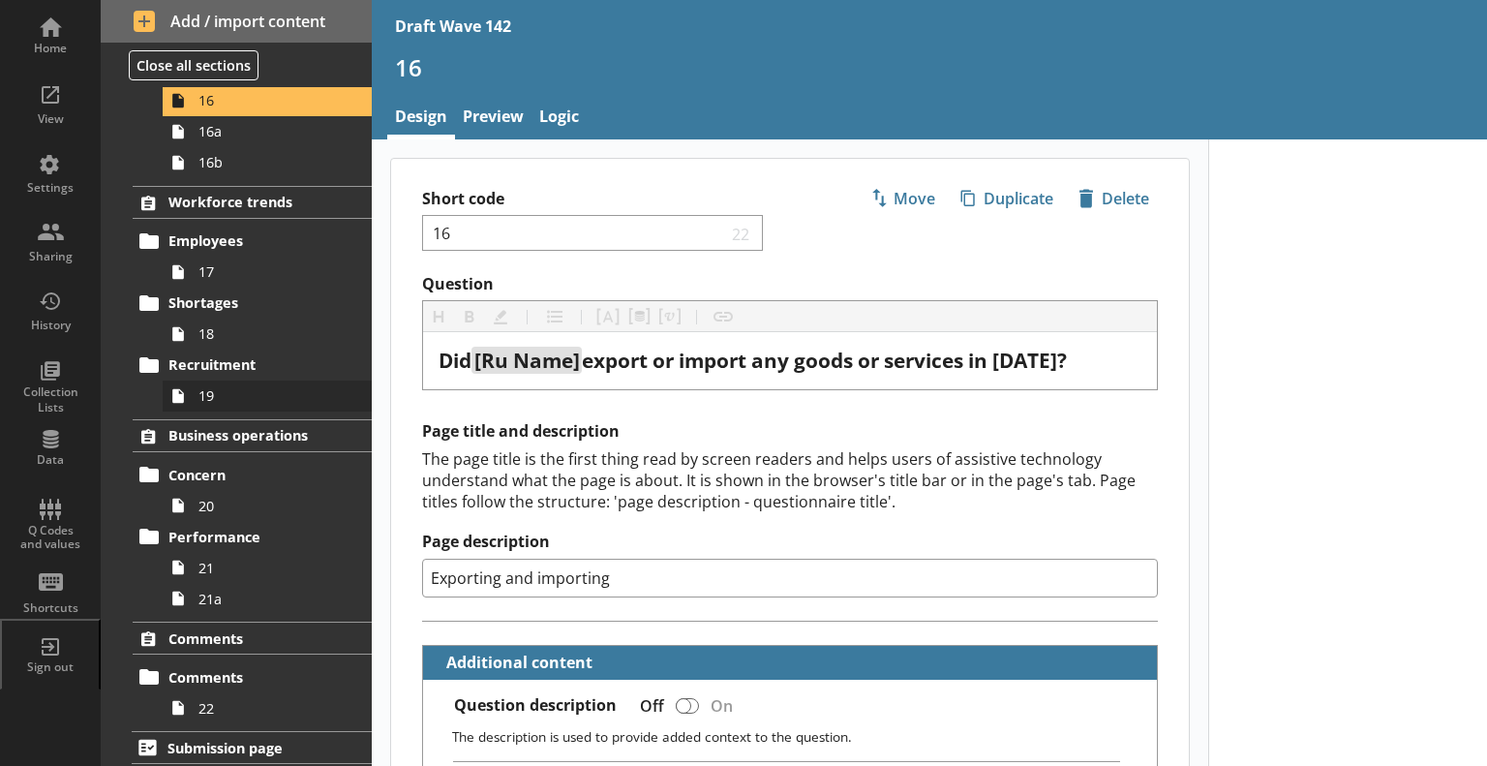
scroll to position [1361, 0]
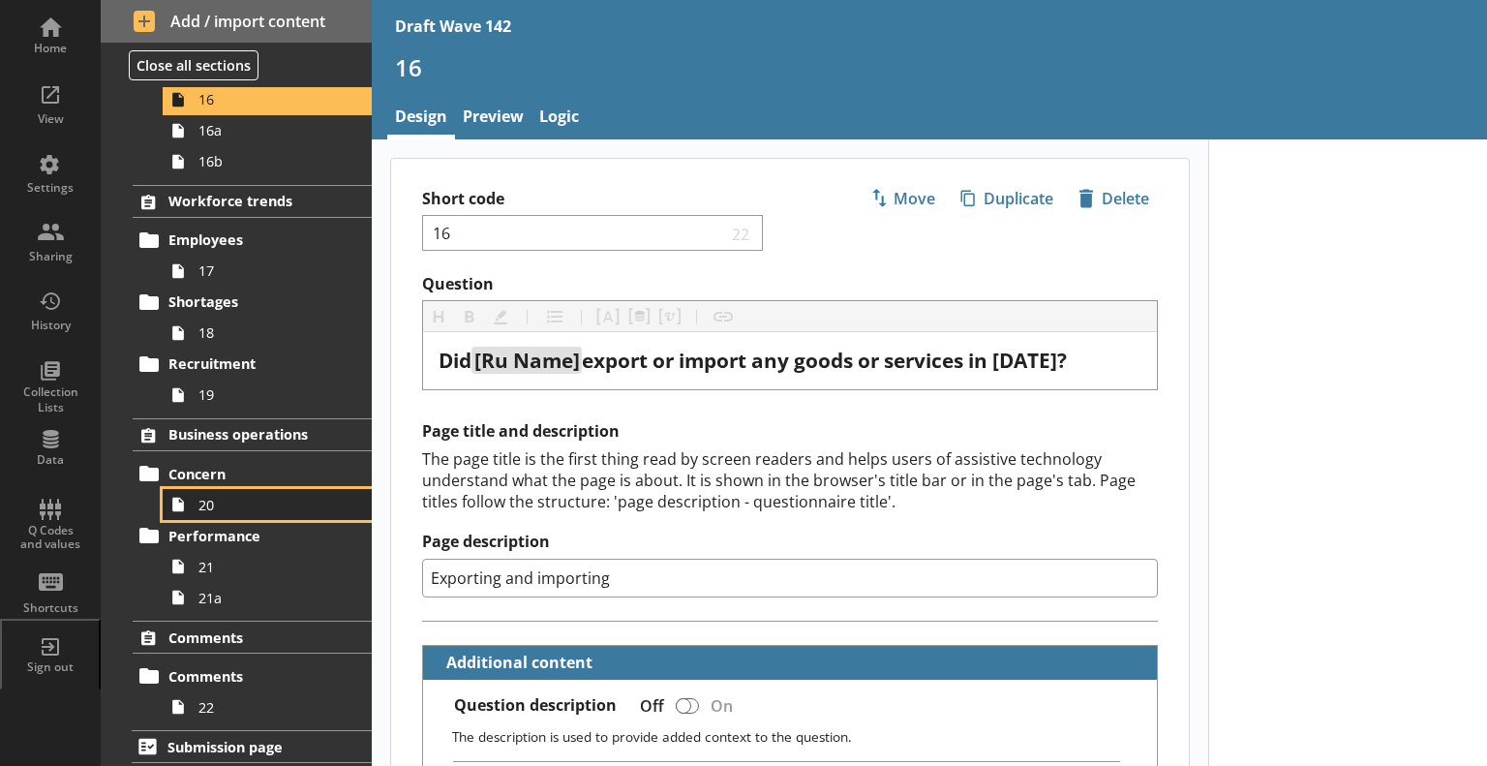
click at [257, 496] on span "20" at bounding box center [271, 505] width 146 height 18
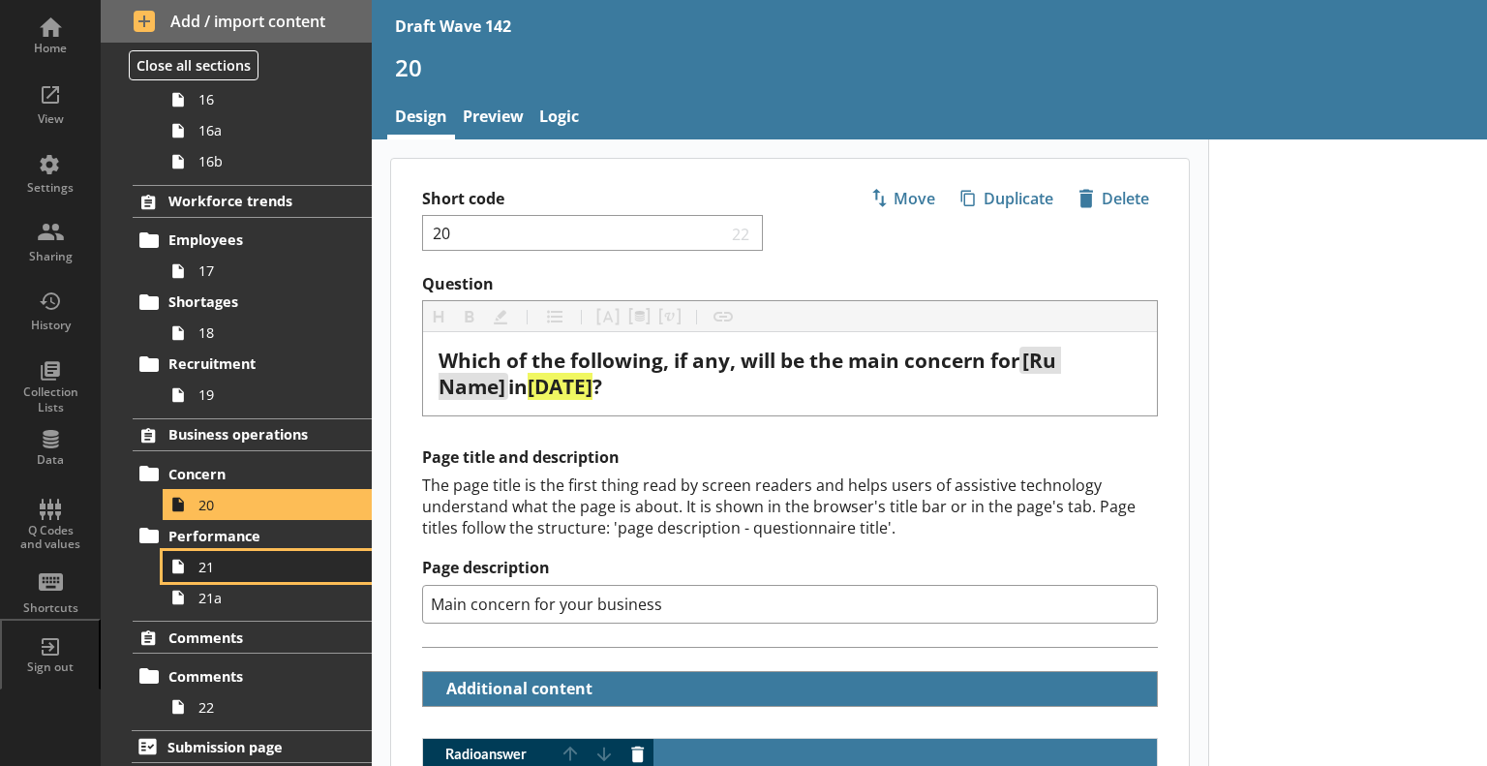
click at [202, 572] on link "21" at bounding box center [267, 566] width 209 height 31
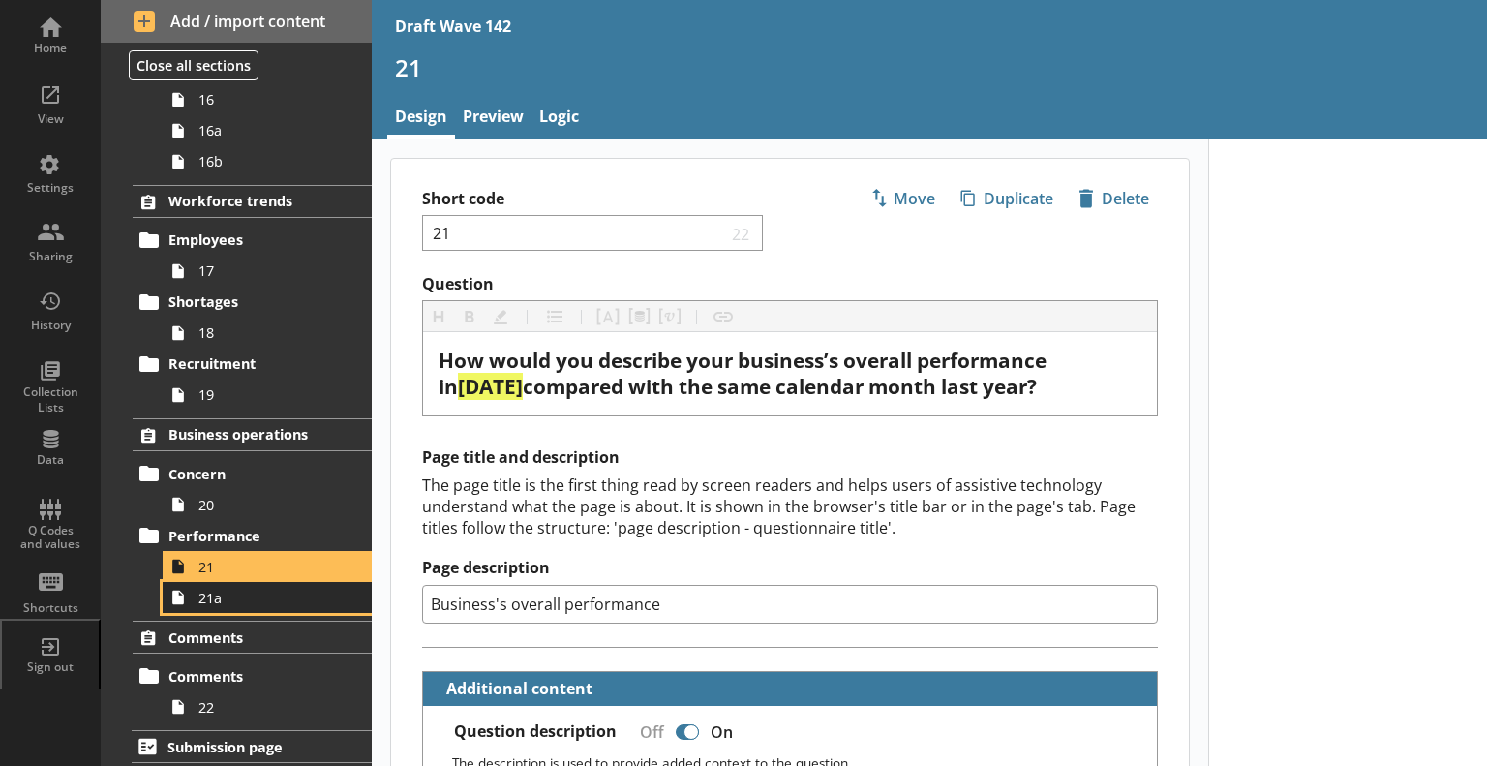
click at [283, 600] on span "21a" at bounding box center [271, 598] width 146 height 18
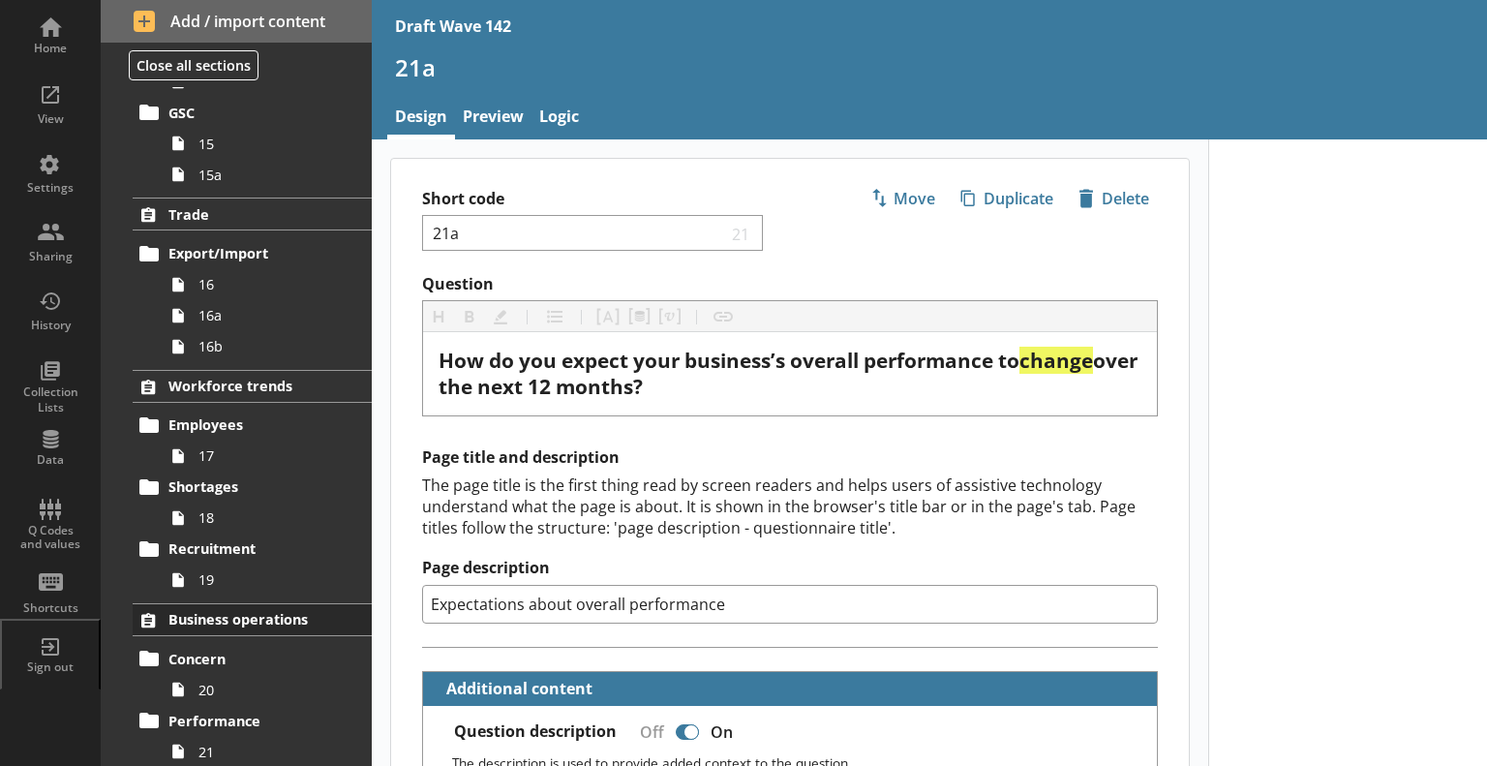
scroll to position [1168, 0]
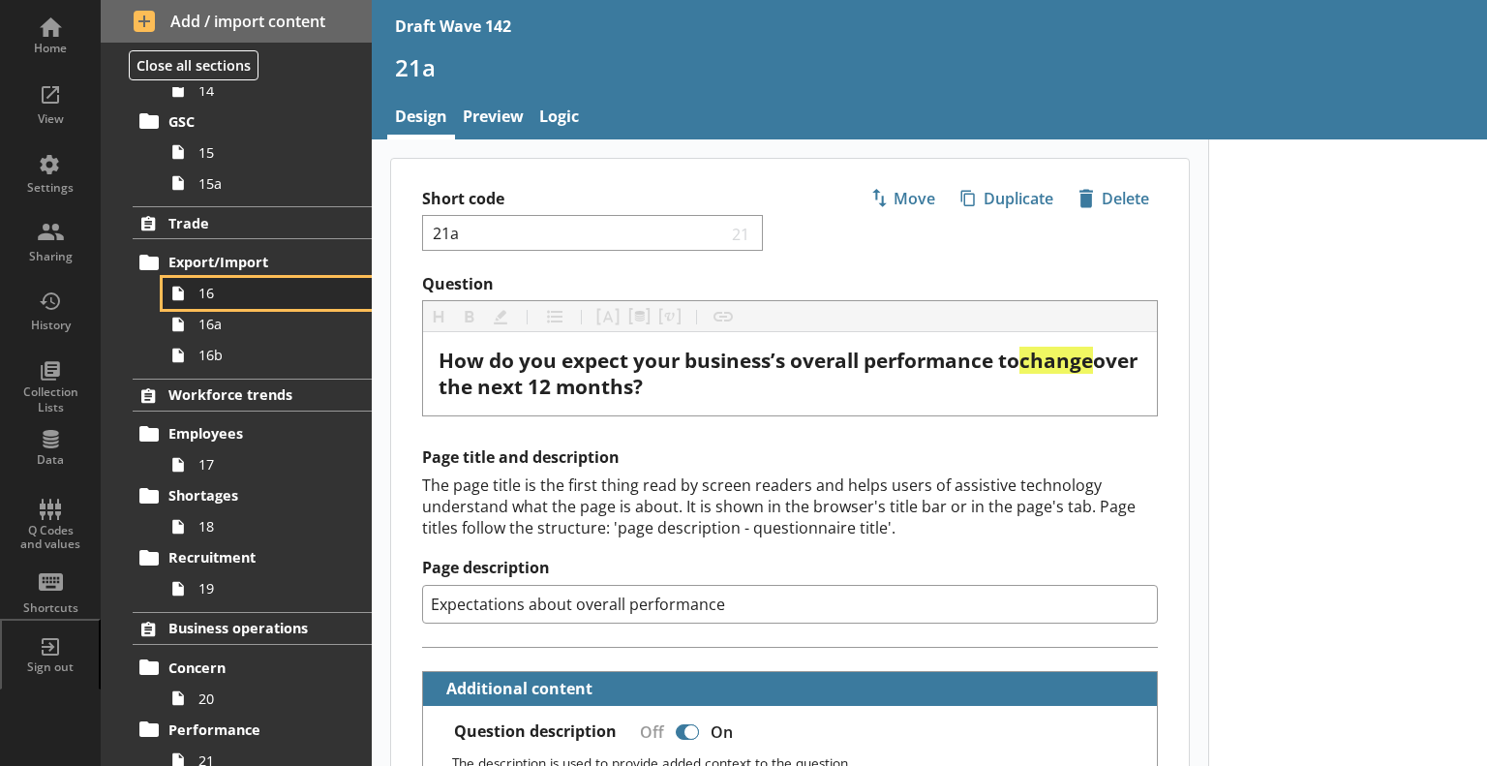
click at [247, 296] on span "16" at bounding box center [271, 293] width 146 height 18
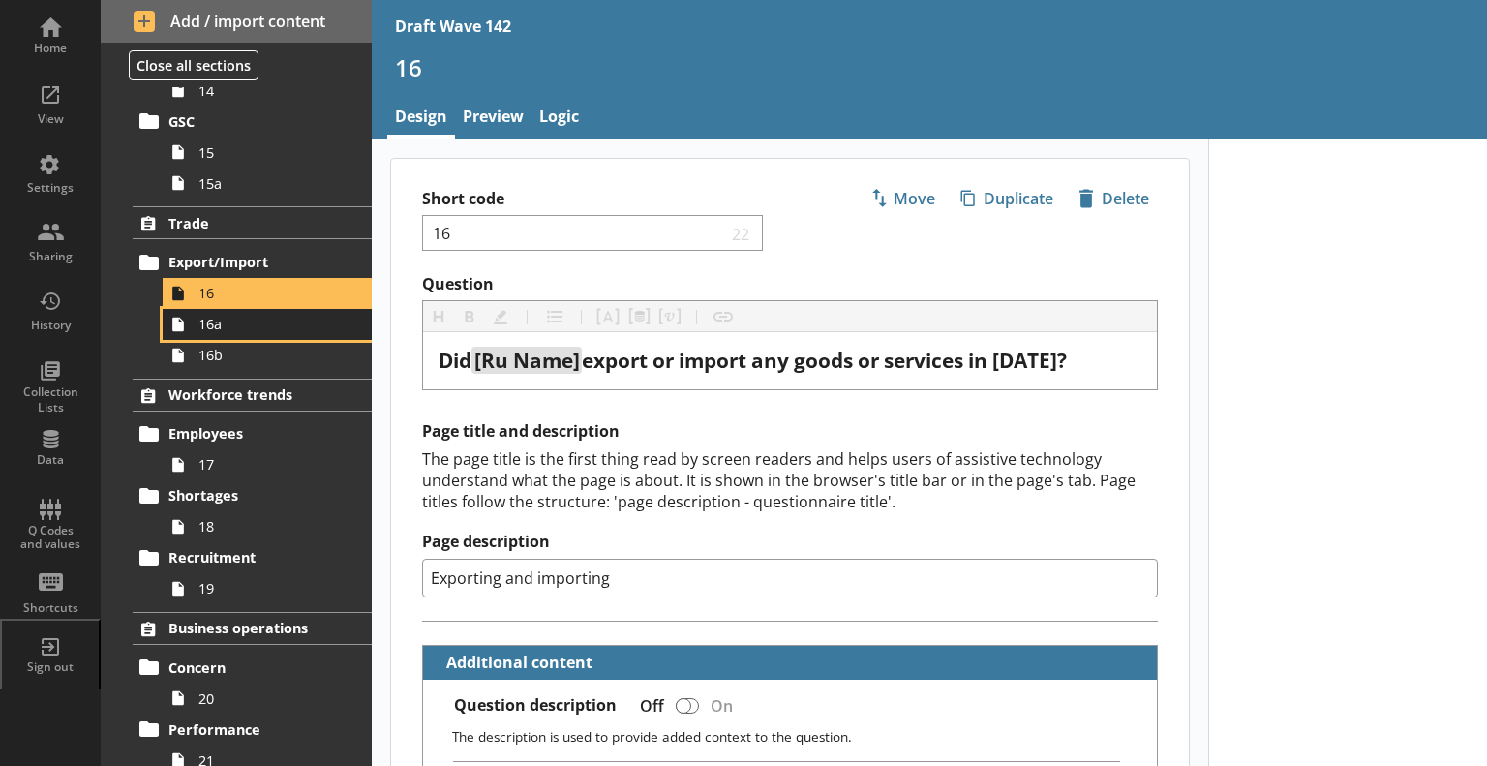
drag, startPoint x: 214, startPoint y: 315, endPoint x: 219, endPoint y: 323, distance: 10.0
click at [214, 315] on span "16a" at bounding box center [271, 324] width 146 height 18
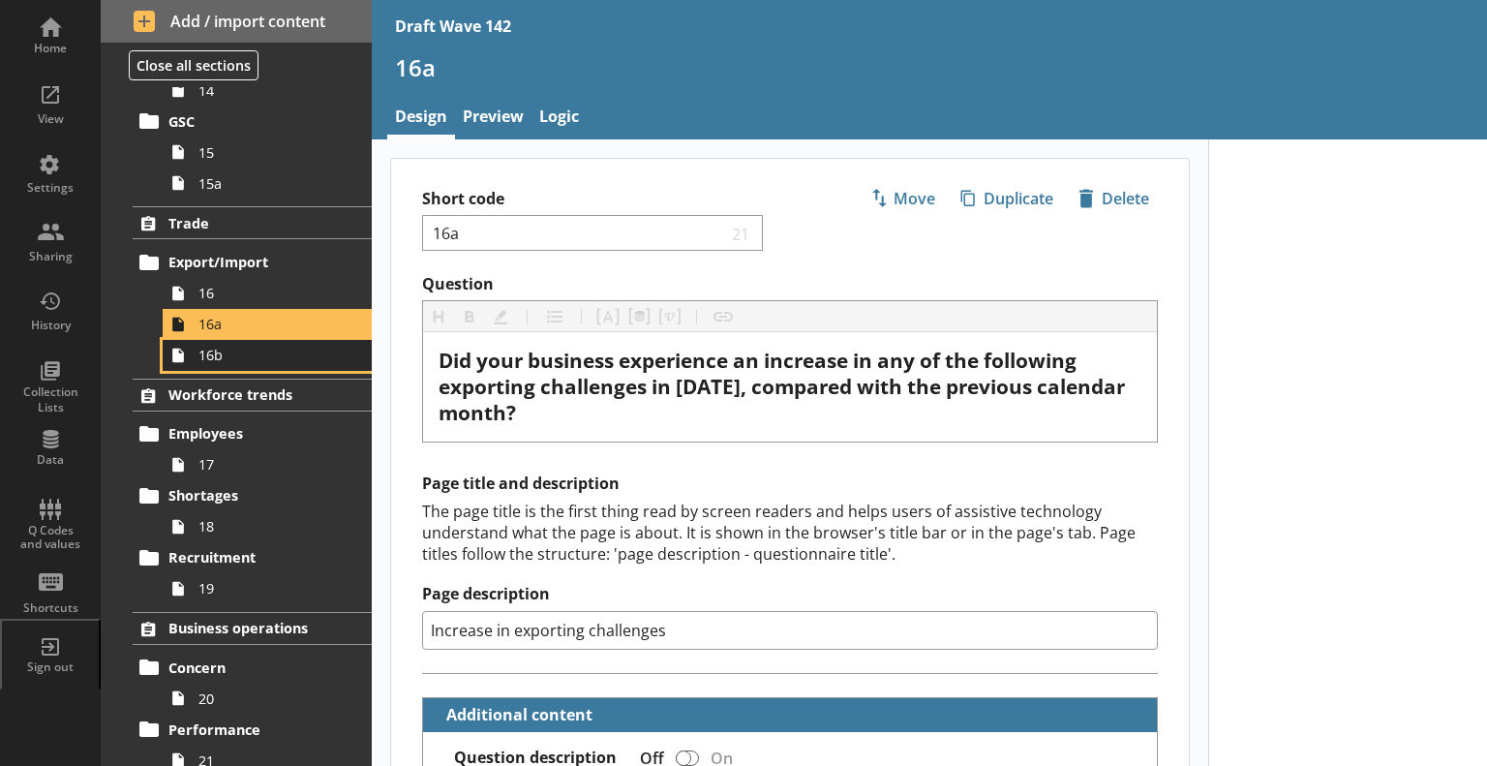
click at [224, 346] on span "16b" at bounding box center [271, 355] width 146 height 18
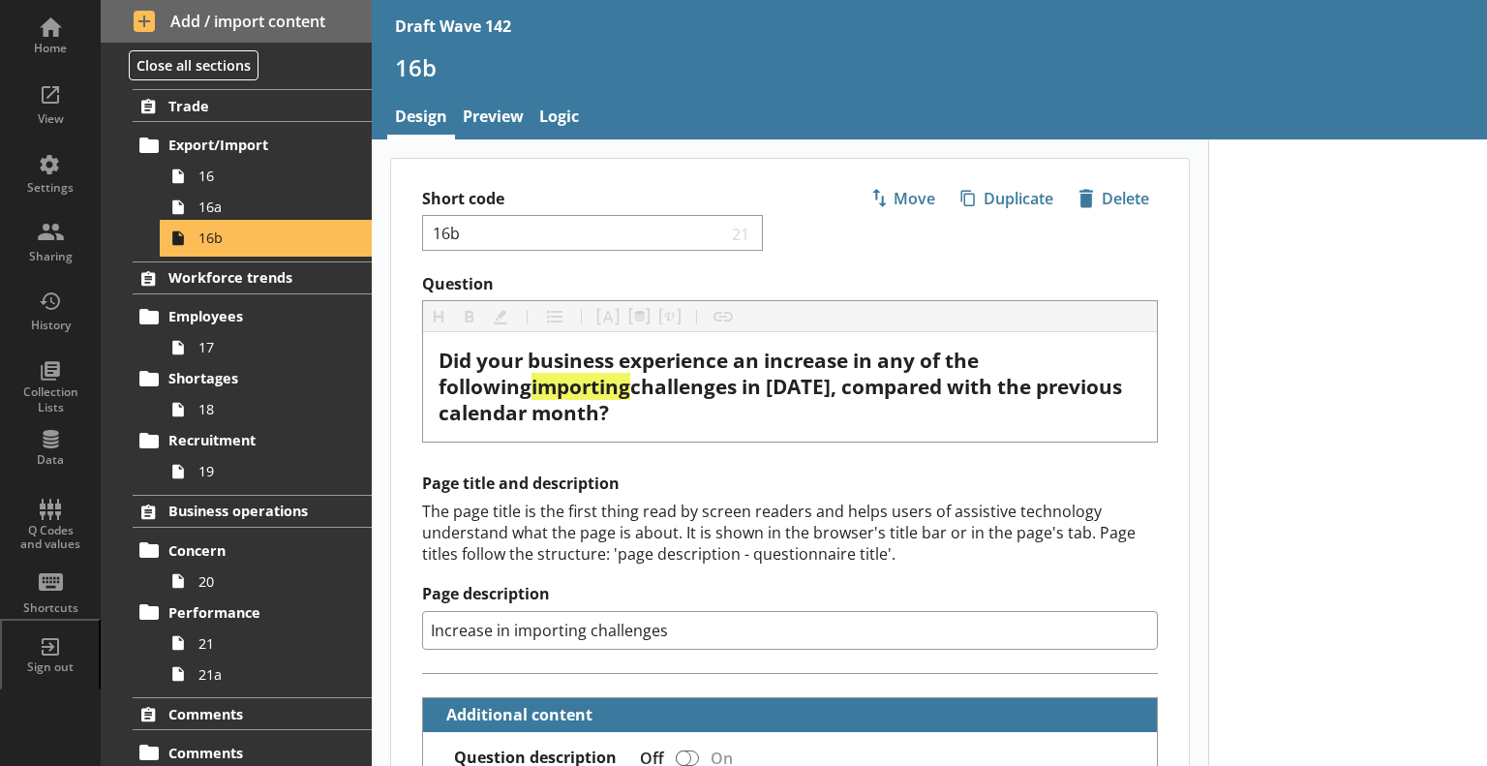
scroll to position [1361, 0]
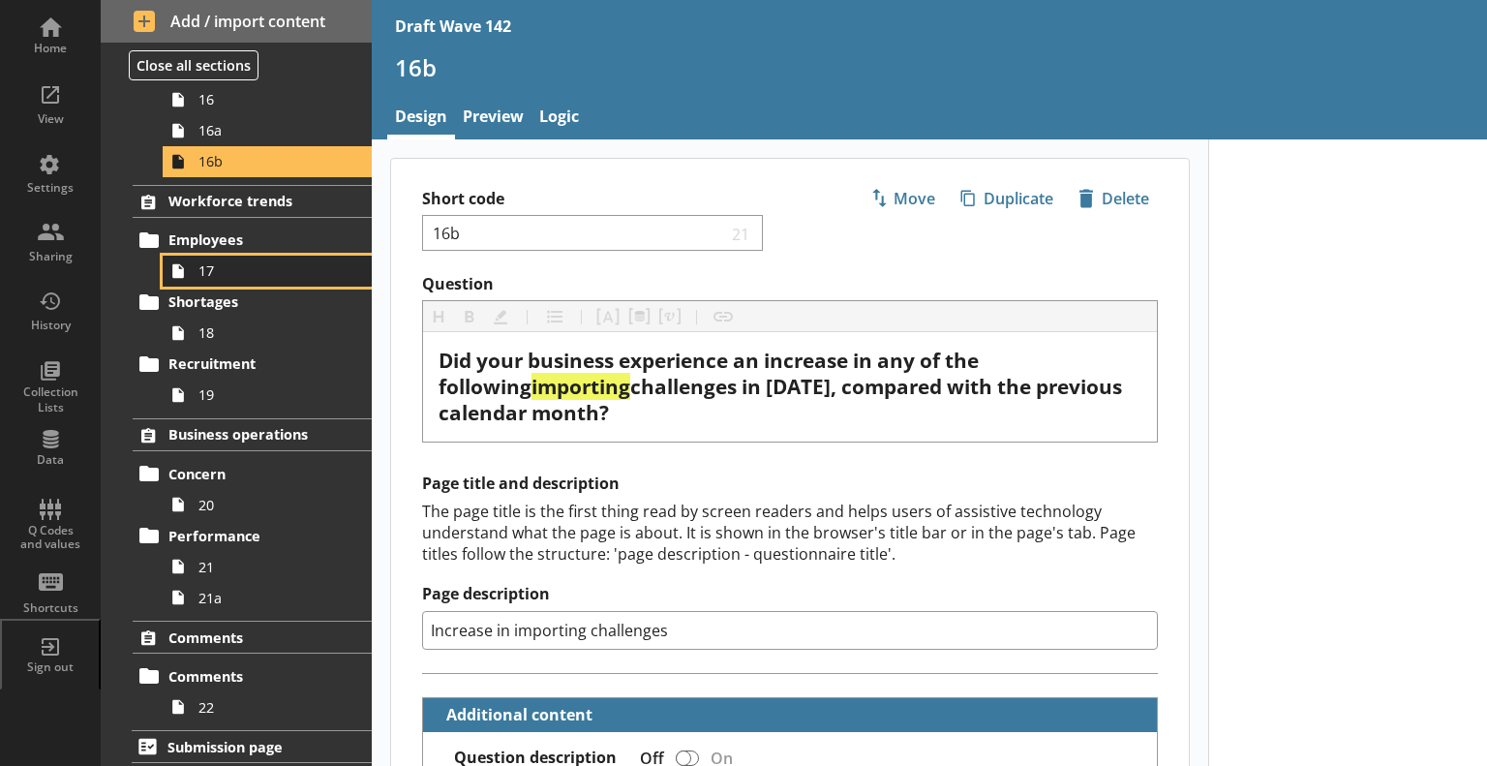
click at [213, 270] on span "17" at bounding box center [271, 270] width 146 height 18
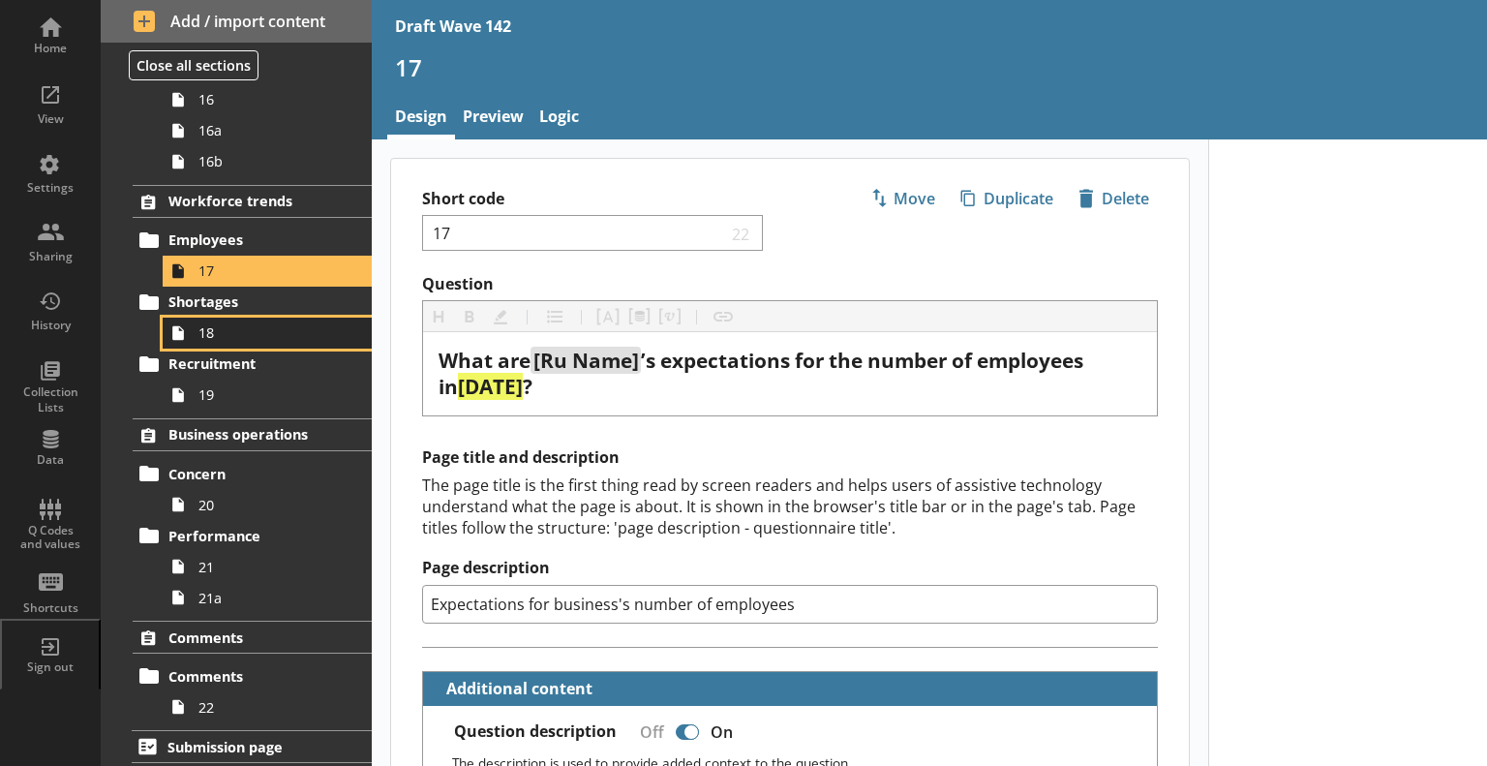
click at [227, 330] on span "18" at bounding box center [271, 332] width 146 height 18
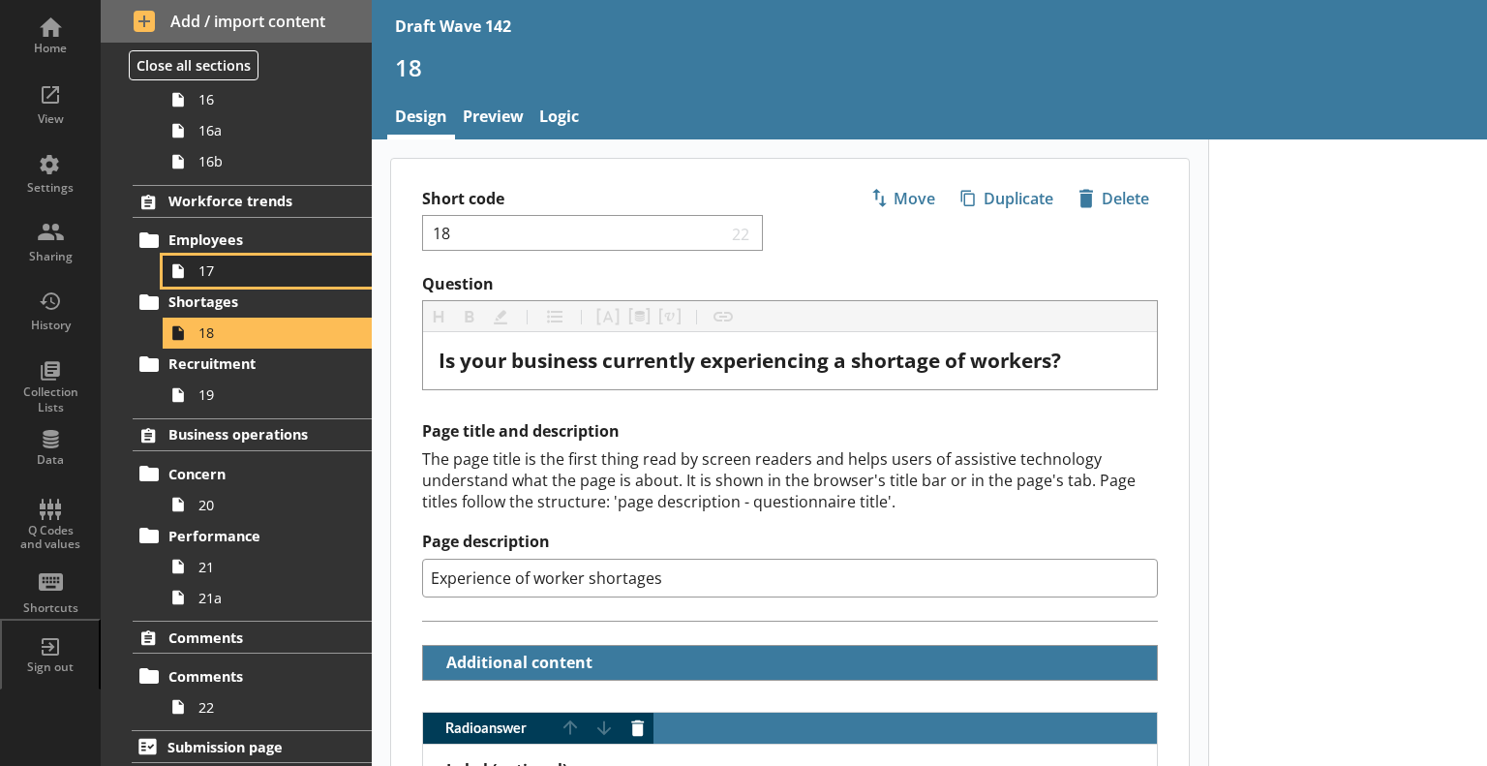
click at [217, 267] on span "17" at bounding box center [271, 270] width 146 height 18
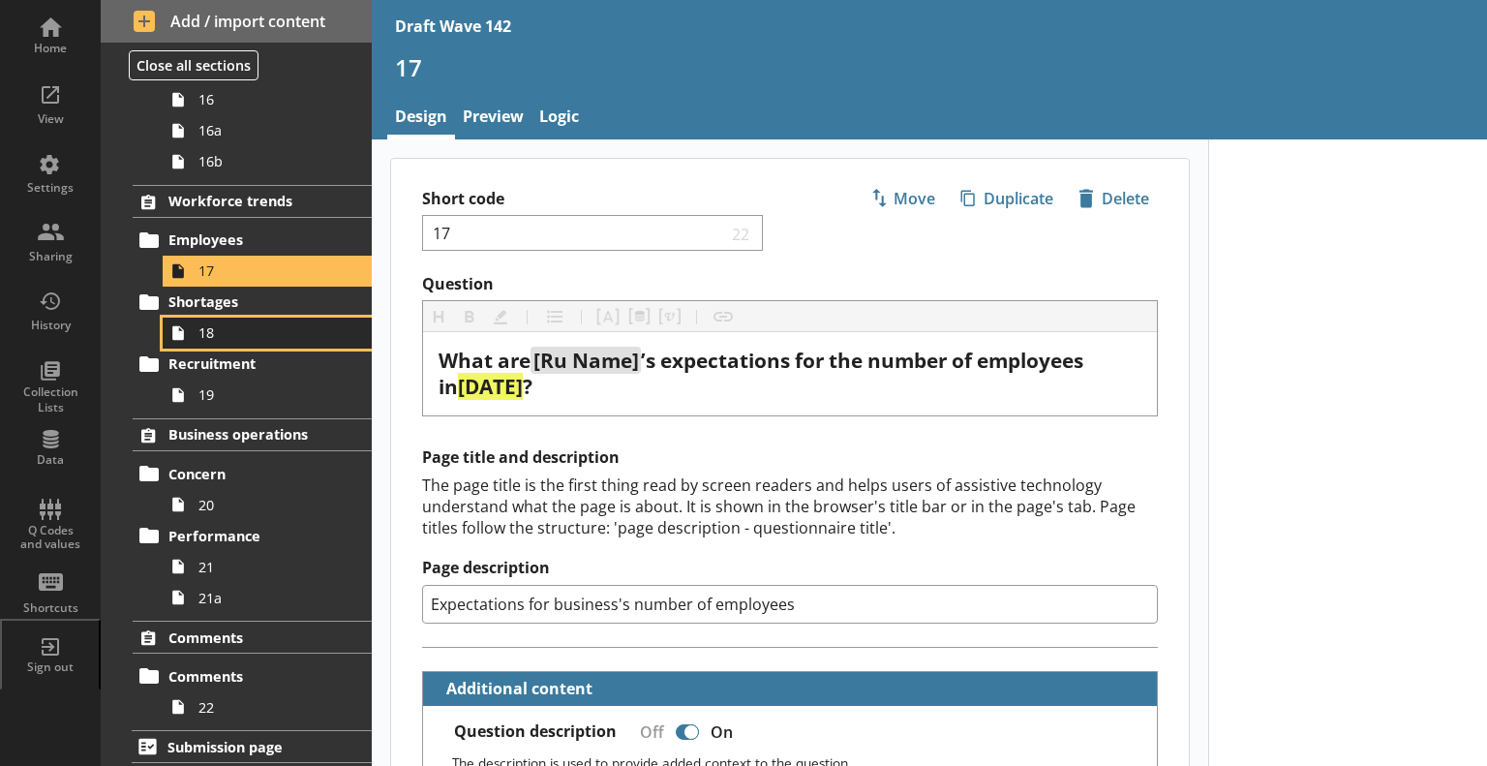
click at [231, 324] on span "18" at bounding box center [271, 332] width 146 height 18
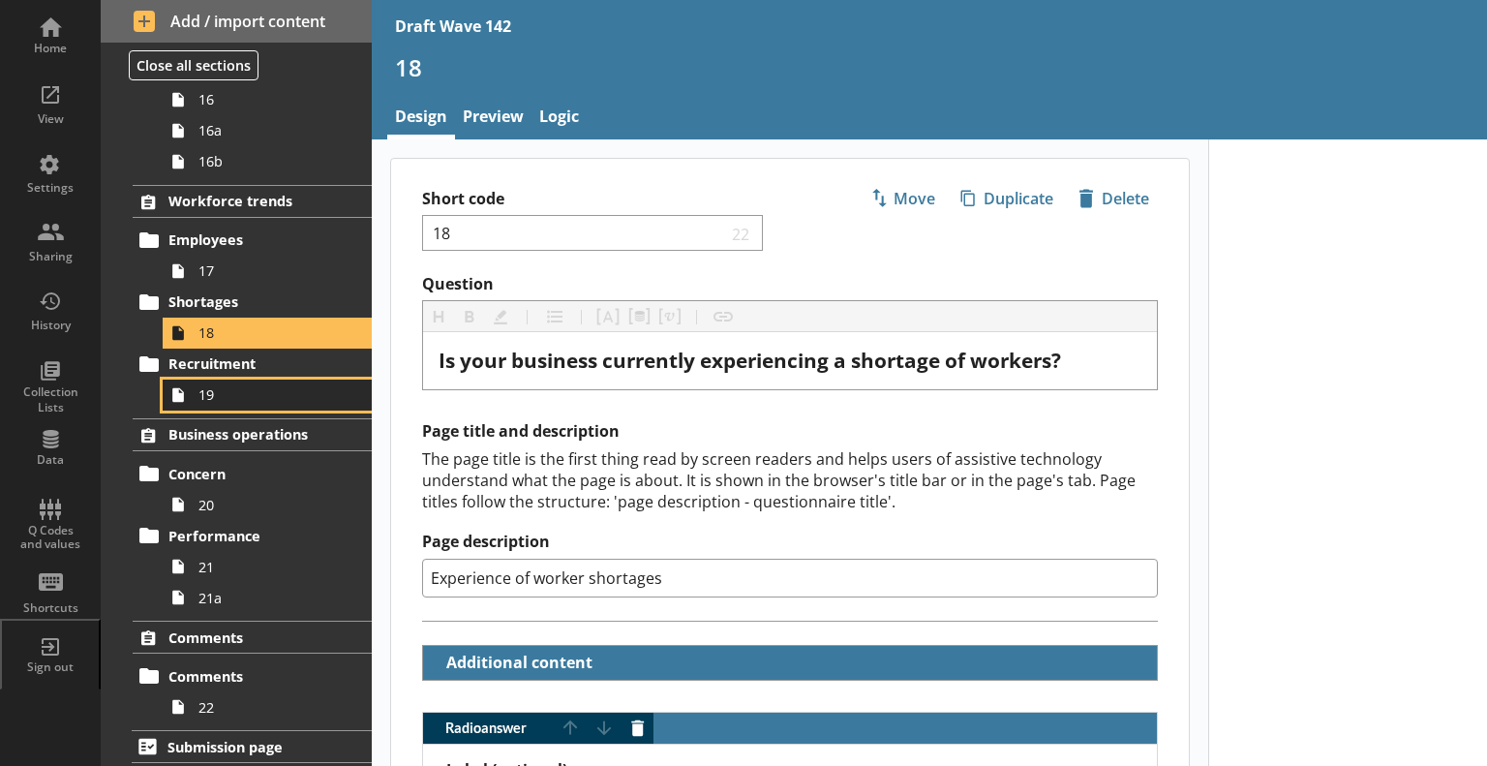
click at [256, 398] on span "19" at bounding box center [271, 394] width 146 height 18
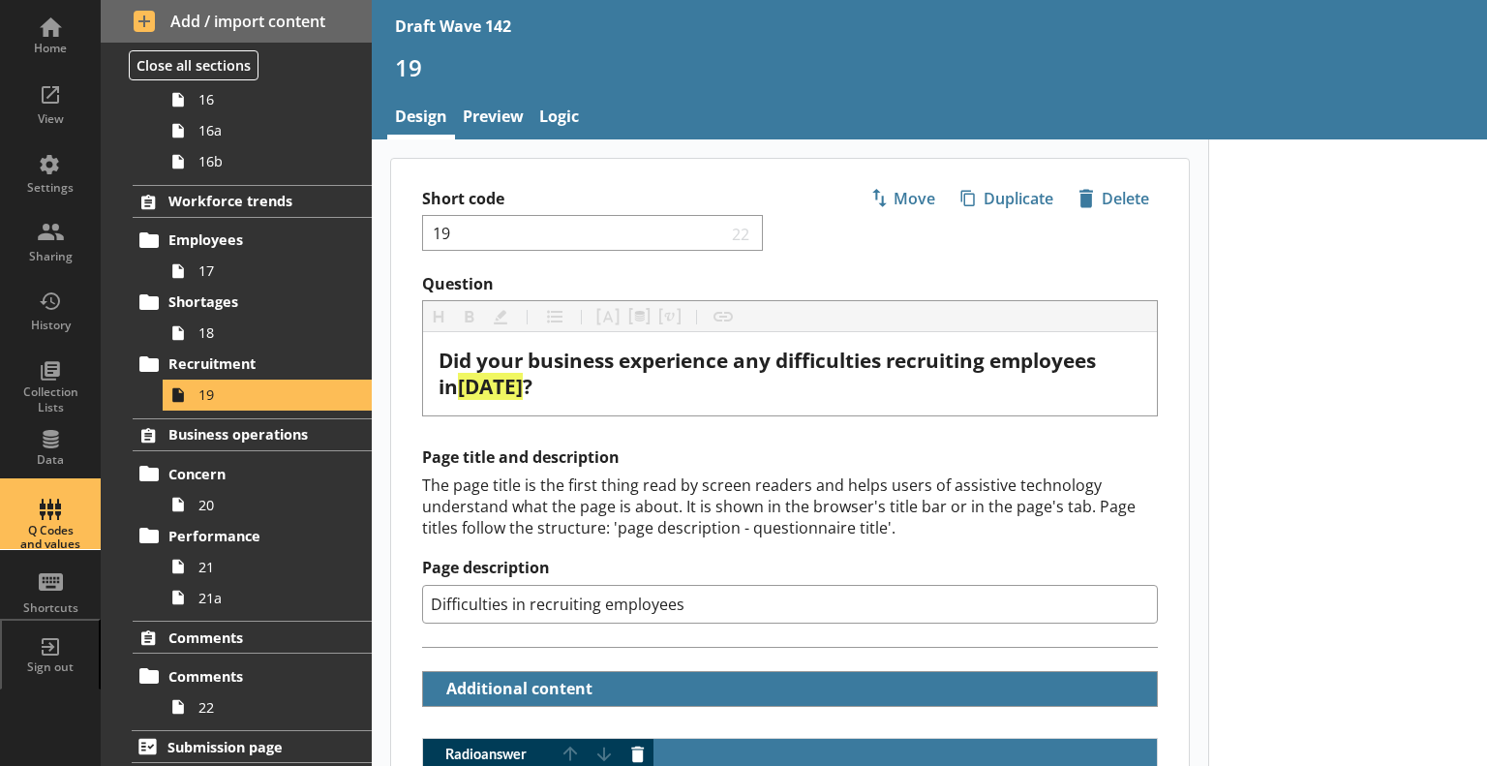
click at [40, 538] on div "Q Codes and values" at bounding box center [50, 538] width 68 height 28
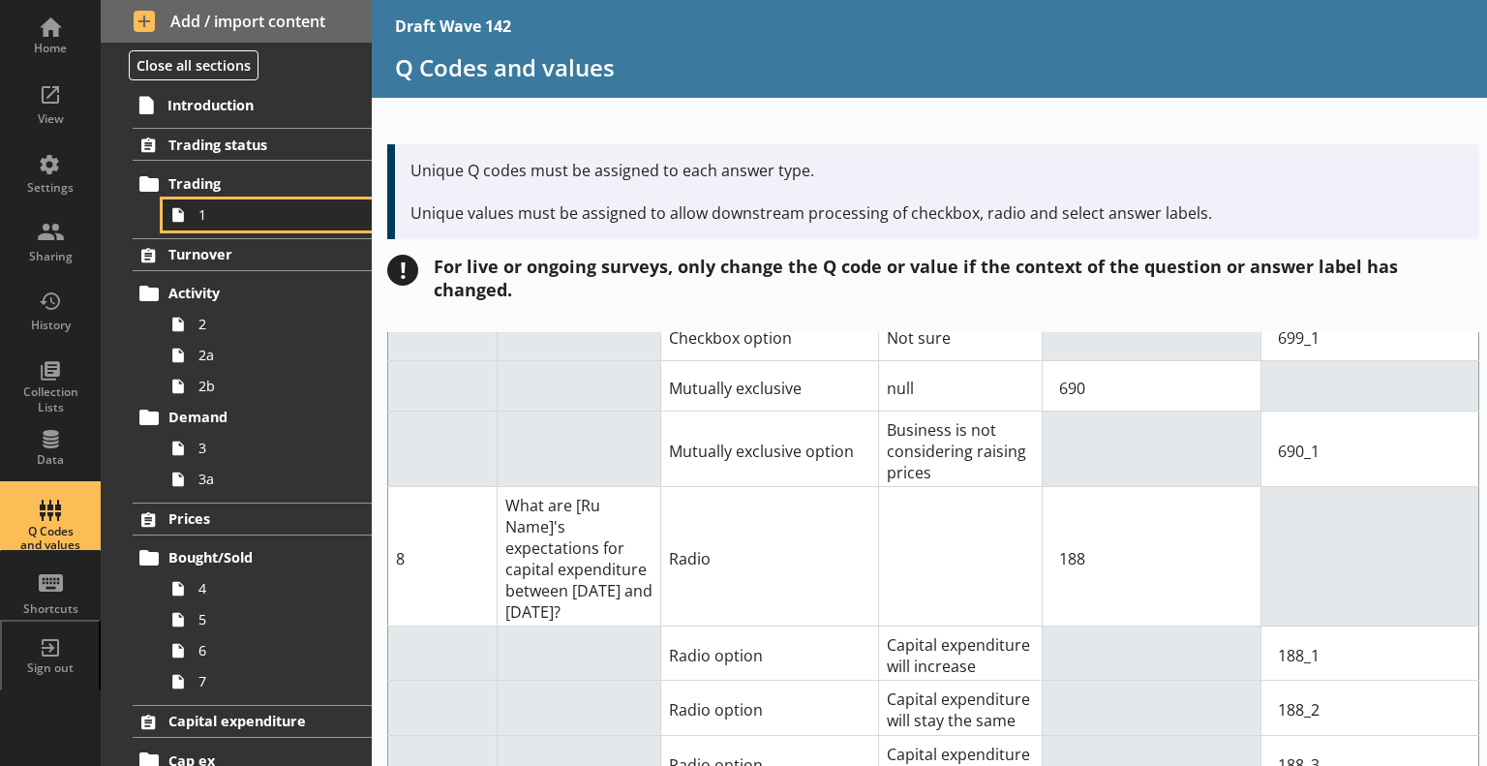
click at [229, 206] on span "1" at bounding box center [271, 214] width 146 height 18
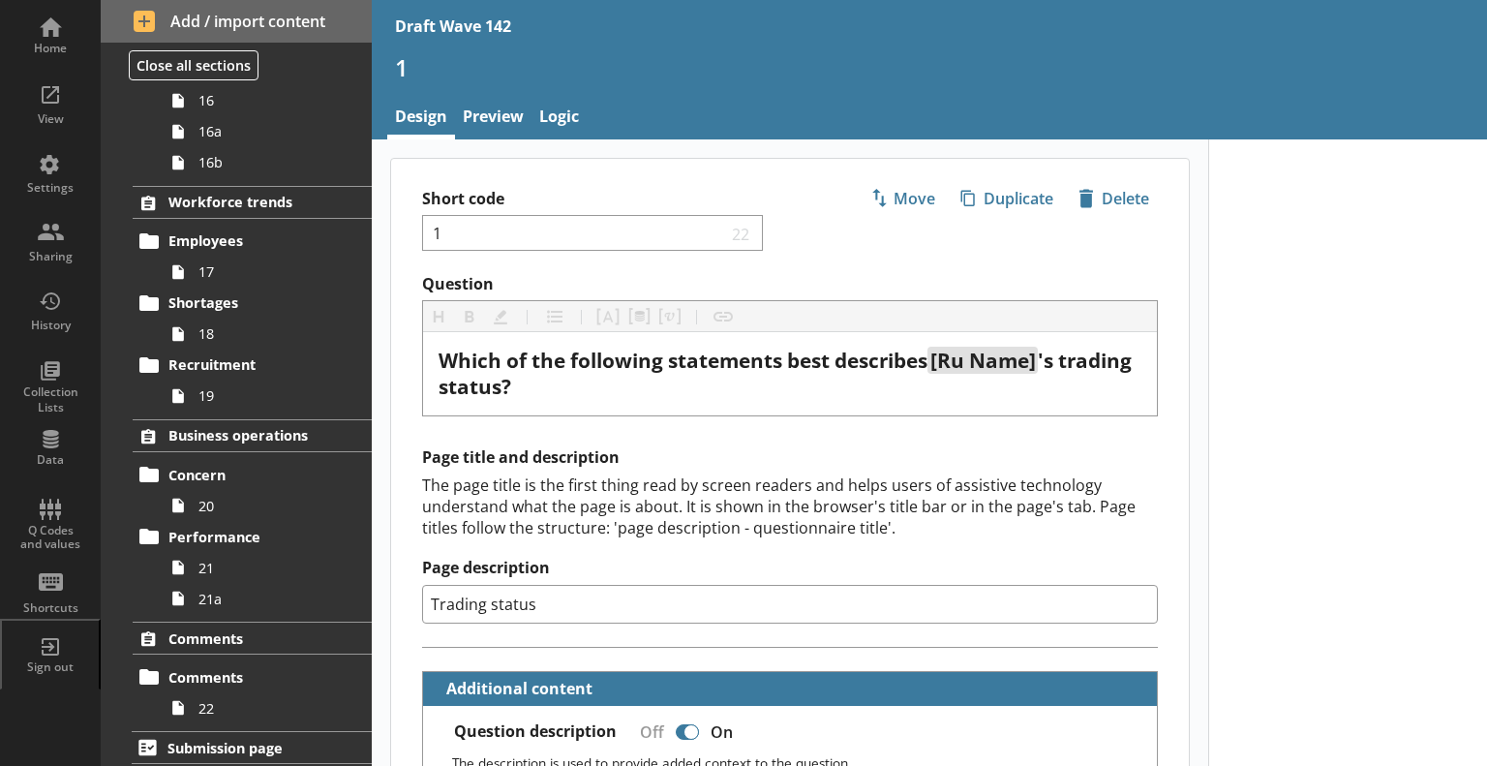
scroll to position [1361, 0]
click at [254, 496] on span "20" at bounding box center [271, 505] width 146 height 18
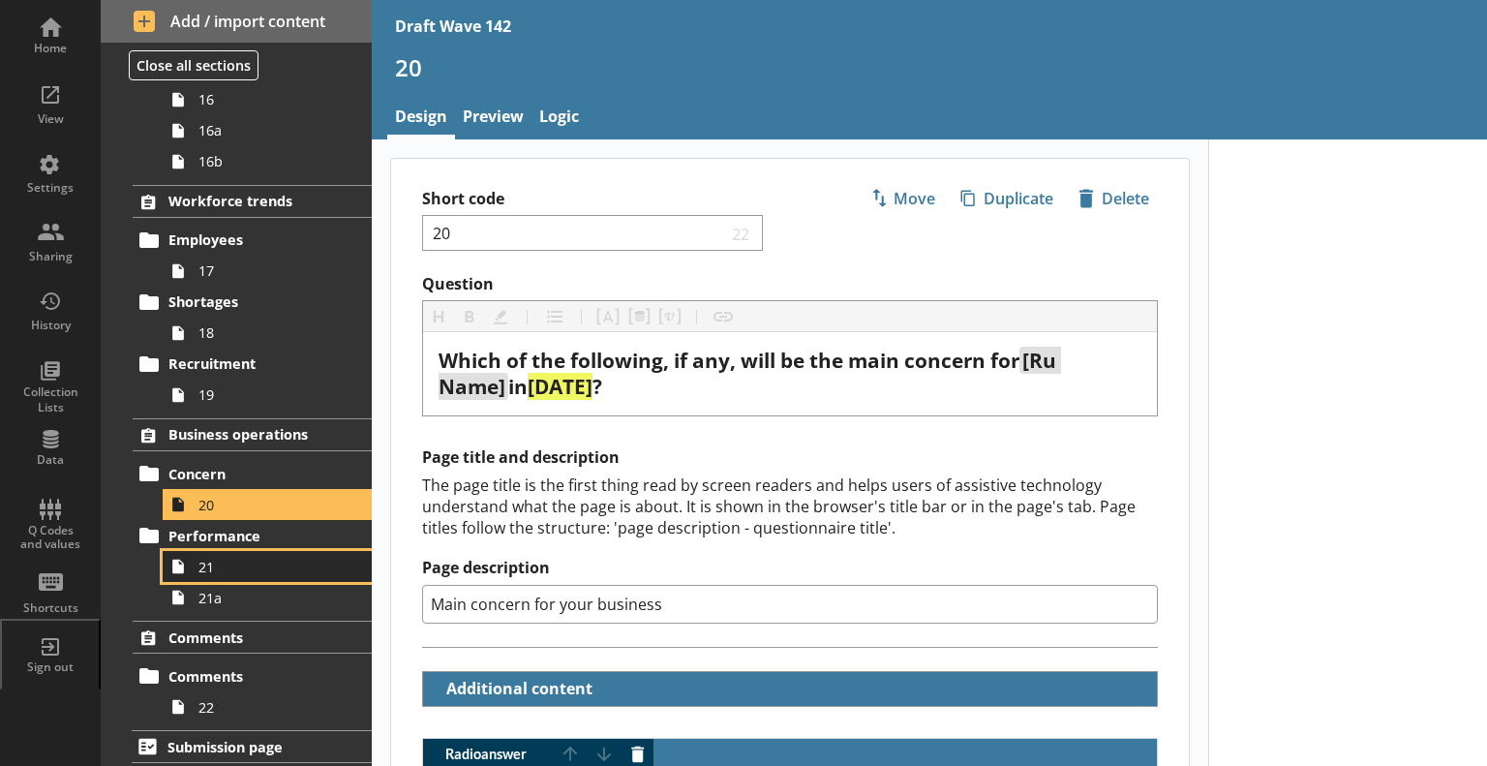
click at [233, 573] on link "21" at bounding box center [267, 566] width 209 height 31
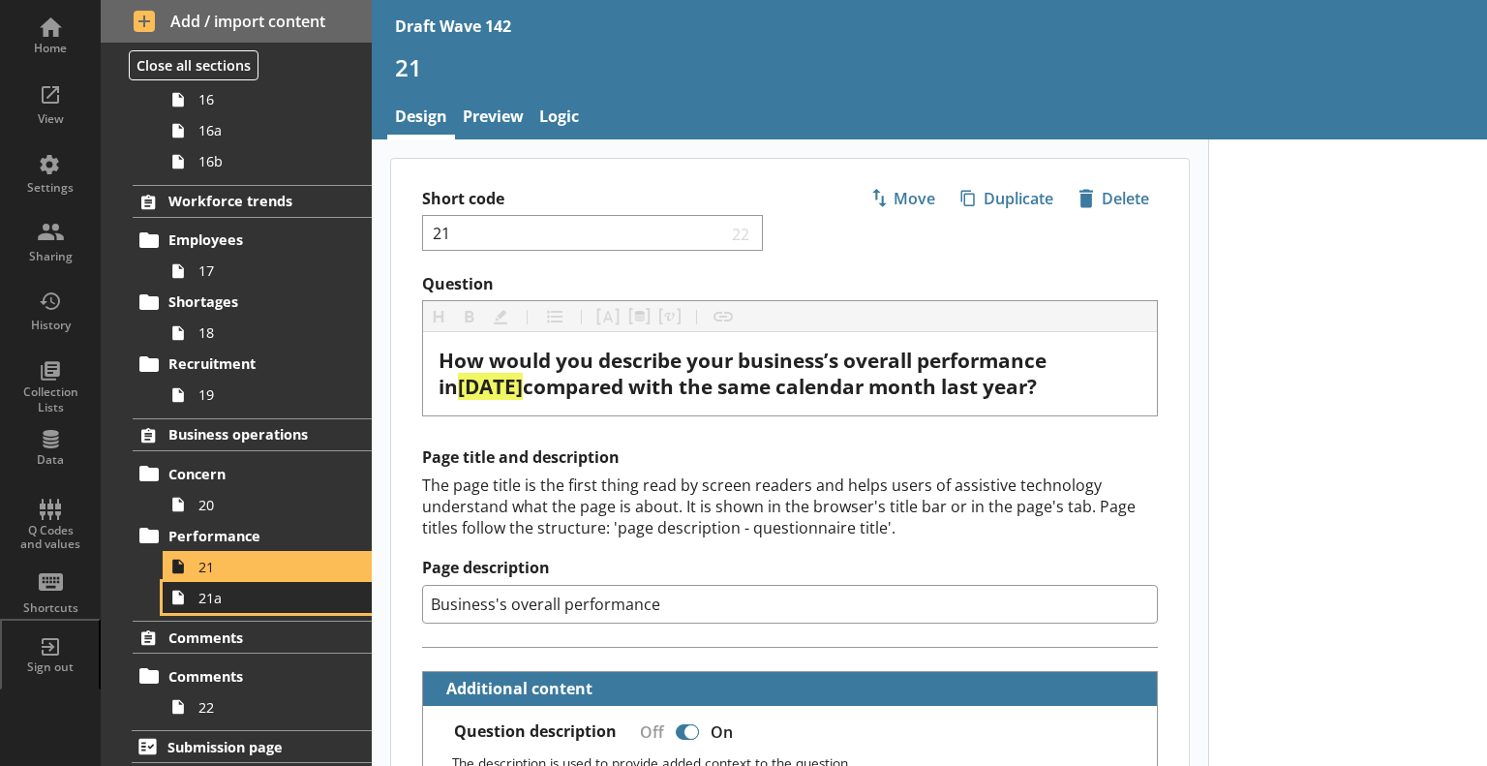
click at [252, 602] on span "21a" at bounding box center [271, 598] width 146 height 18
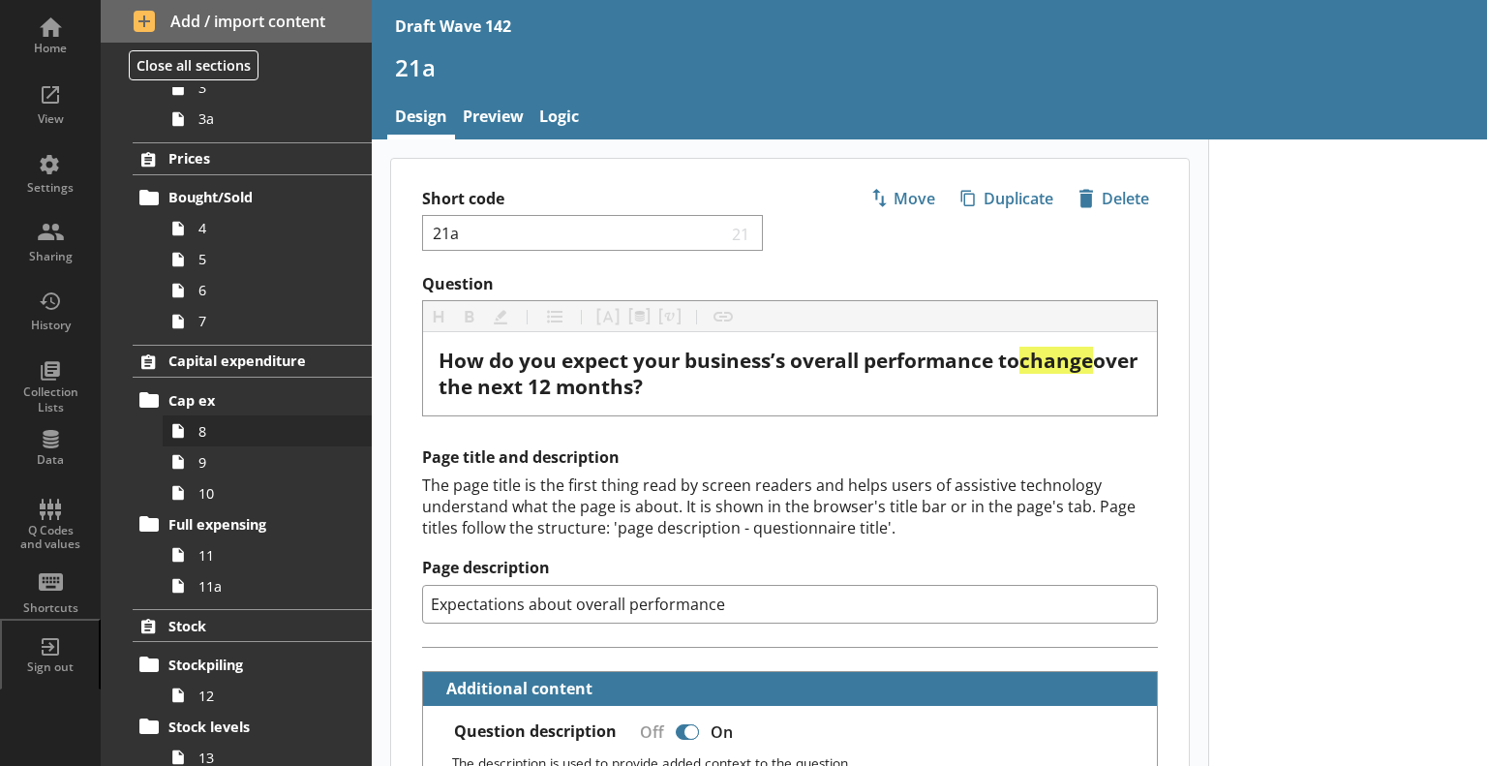
scroll to position [393, 0]
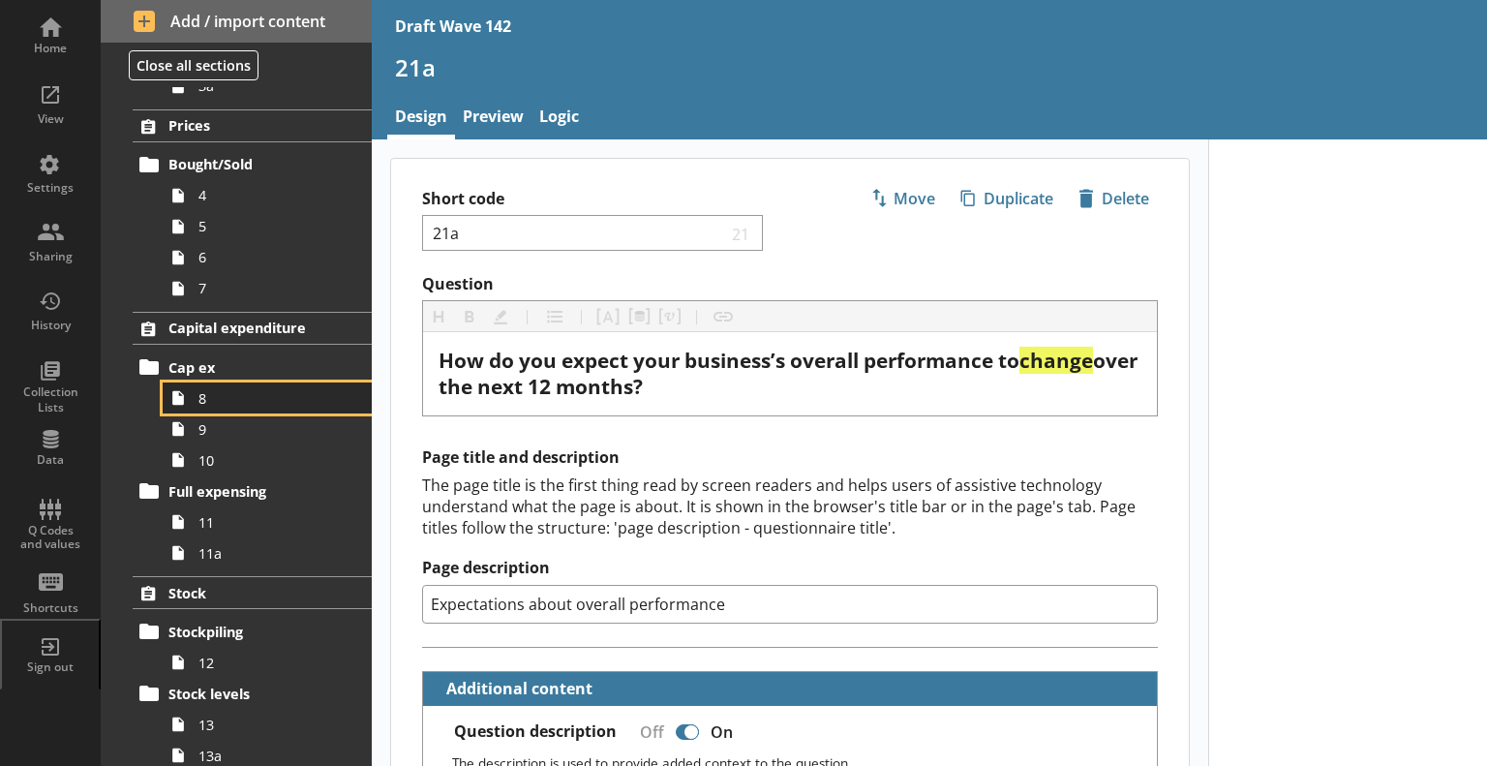
click at [229, 400] on span "8" at bounding box center [271, 398] width 146 height 18
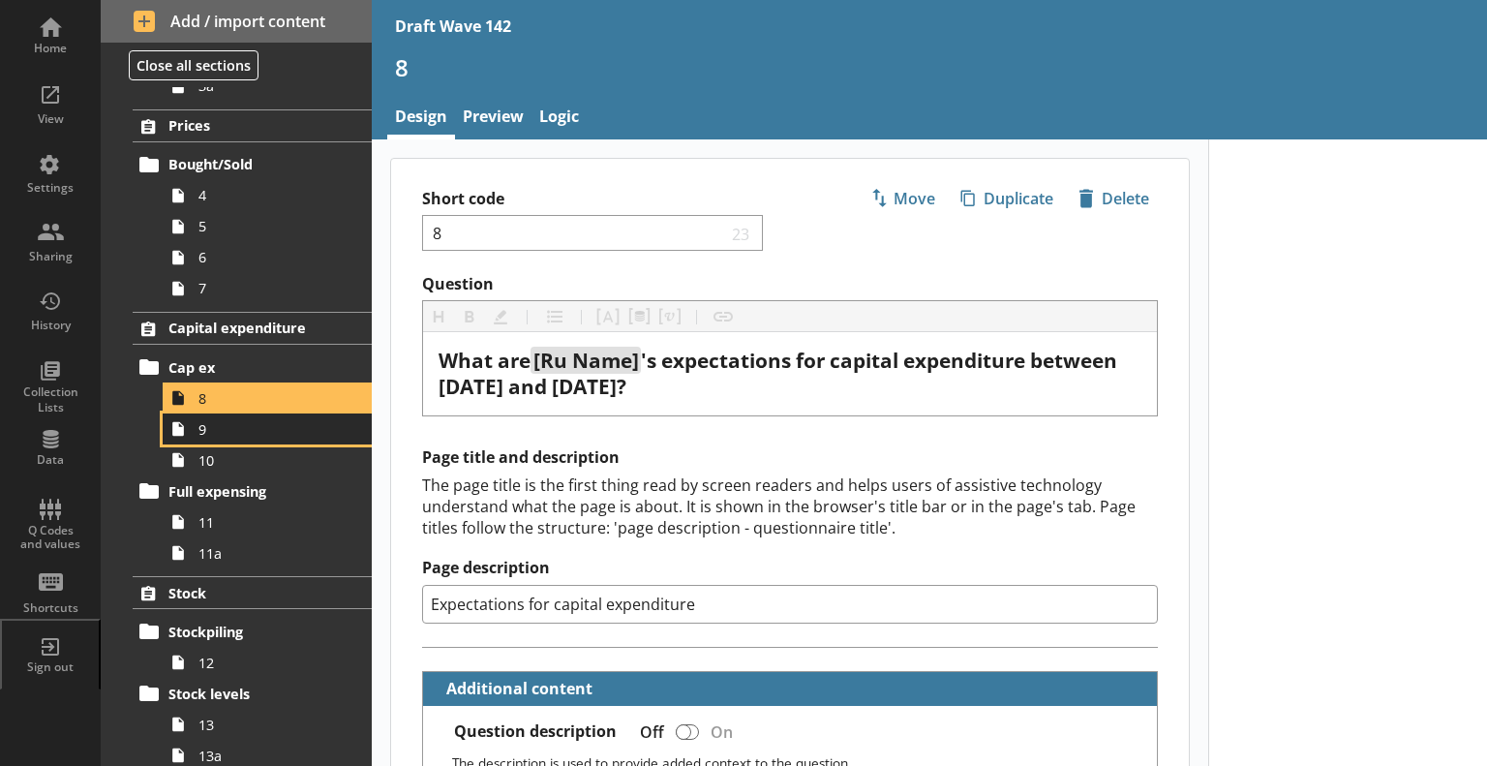
click at [272, 441] on link "9" at bounding box center [267, 428] width 209 height 31
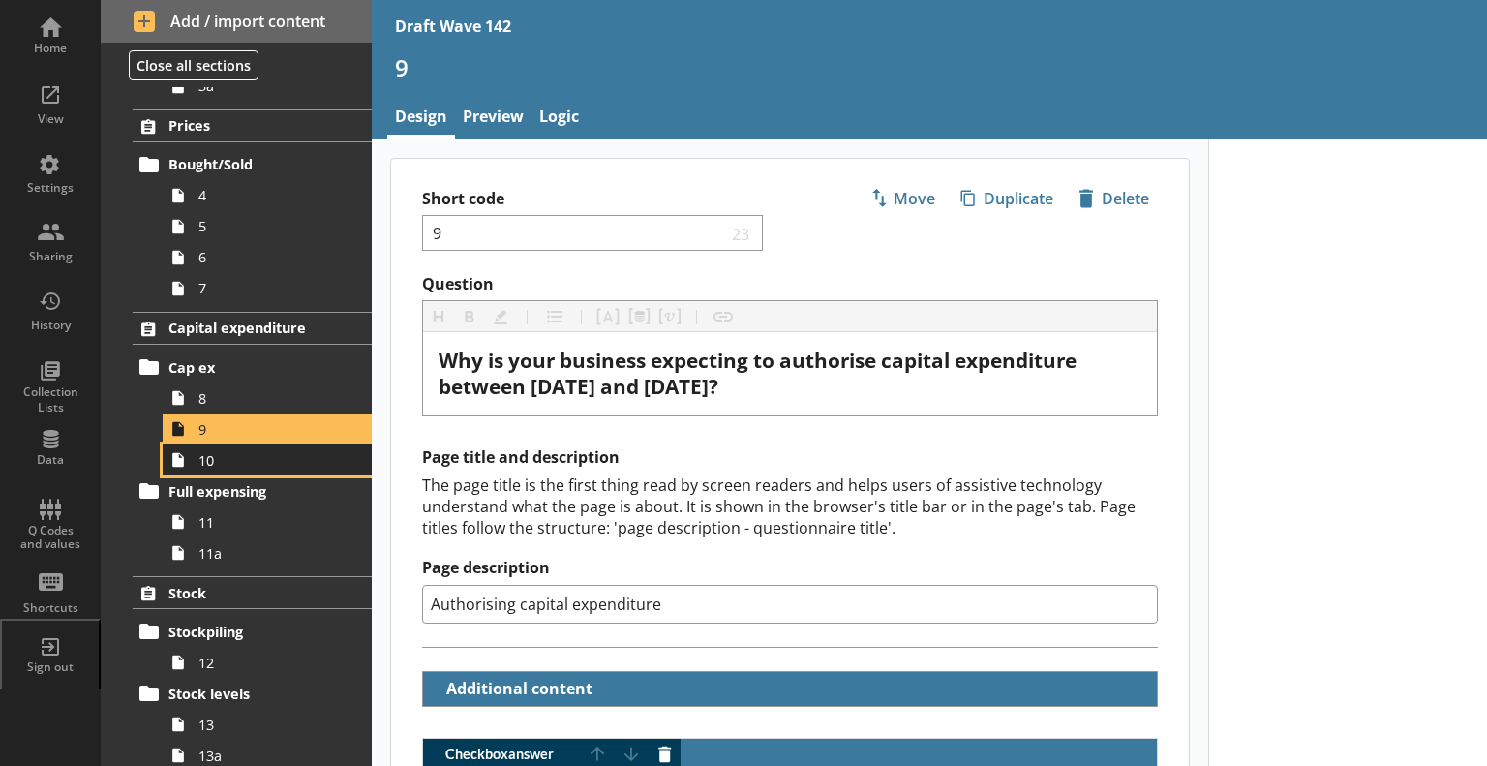
click at [287, 461] on span "10" at bounding box center [271, 460] width 146 height 18
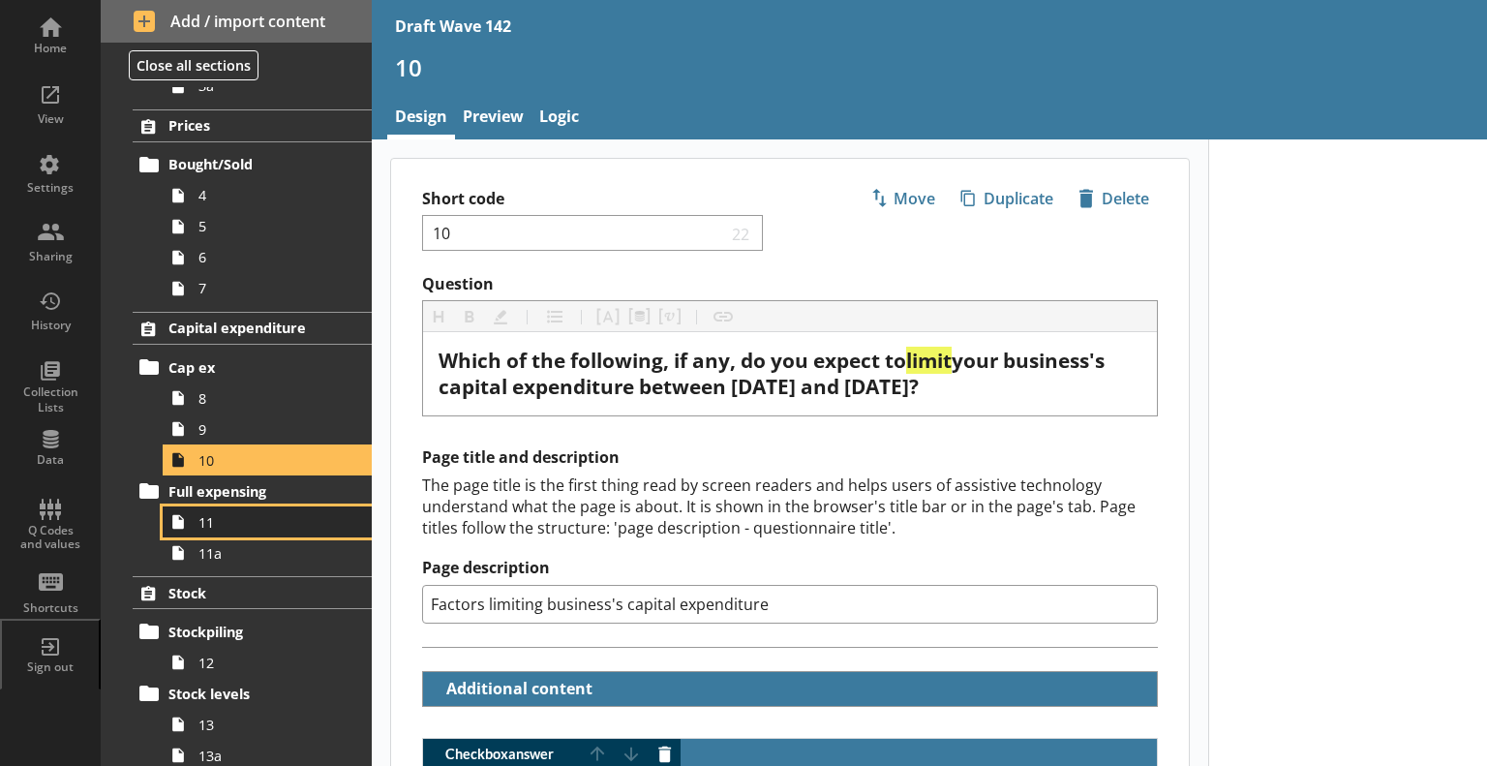
click at [255, 513] on span "11" at bounding box center [271, 522] width 146 height 18
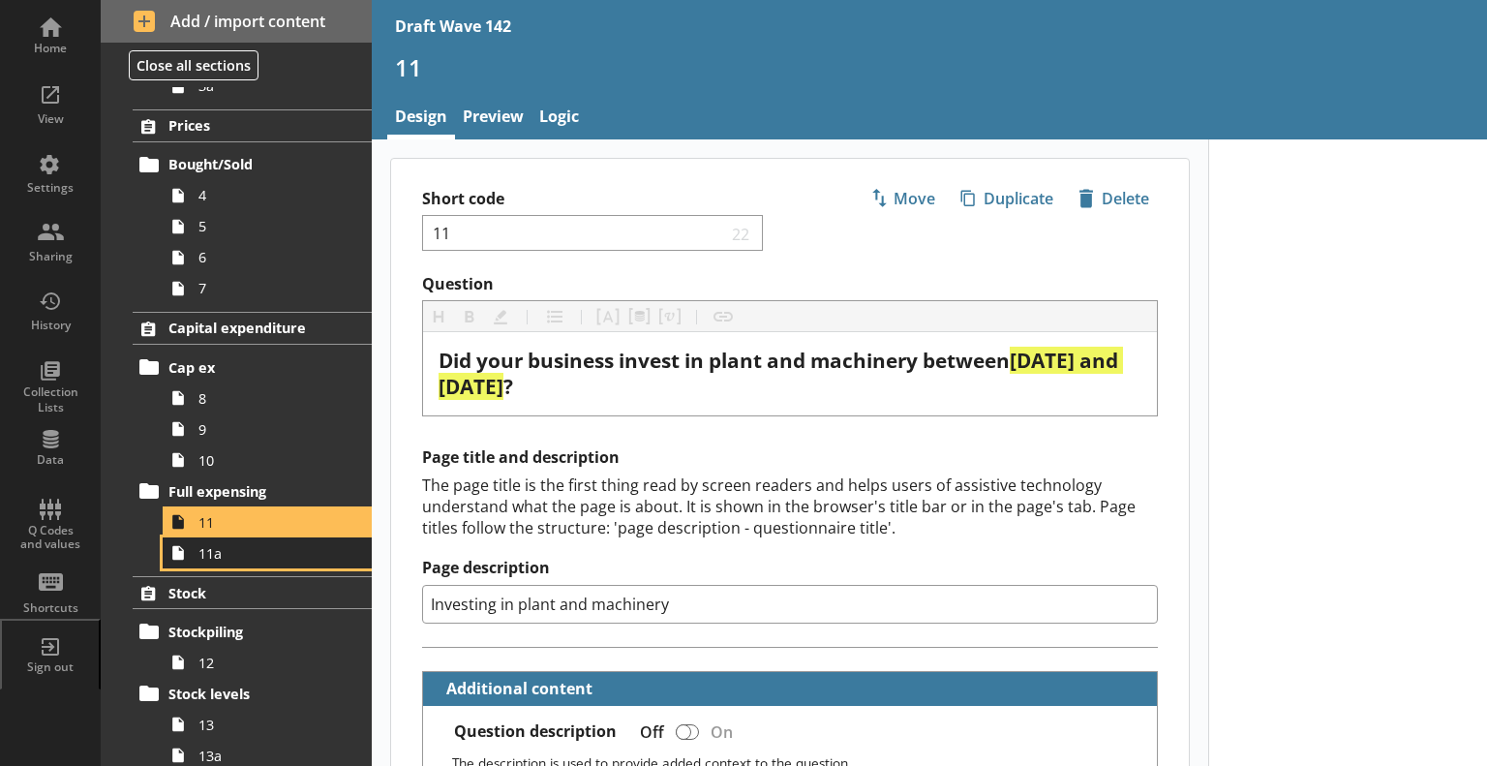
click at [254, 557] on span "11a" at bounding box center [271, 553] width 146 height 18
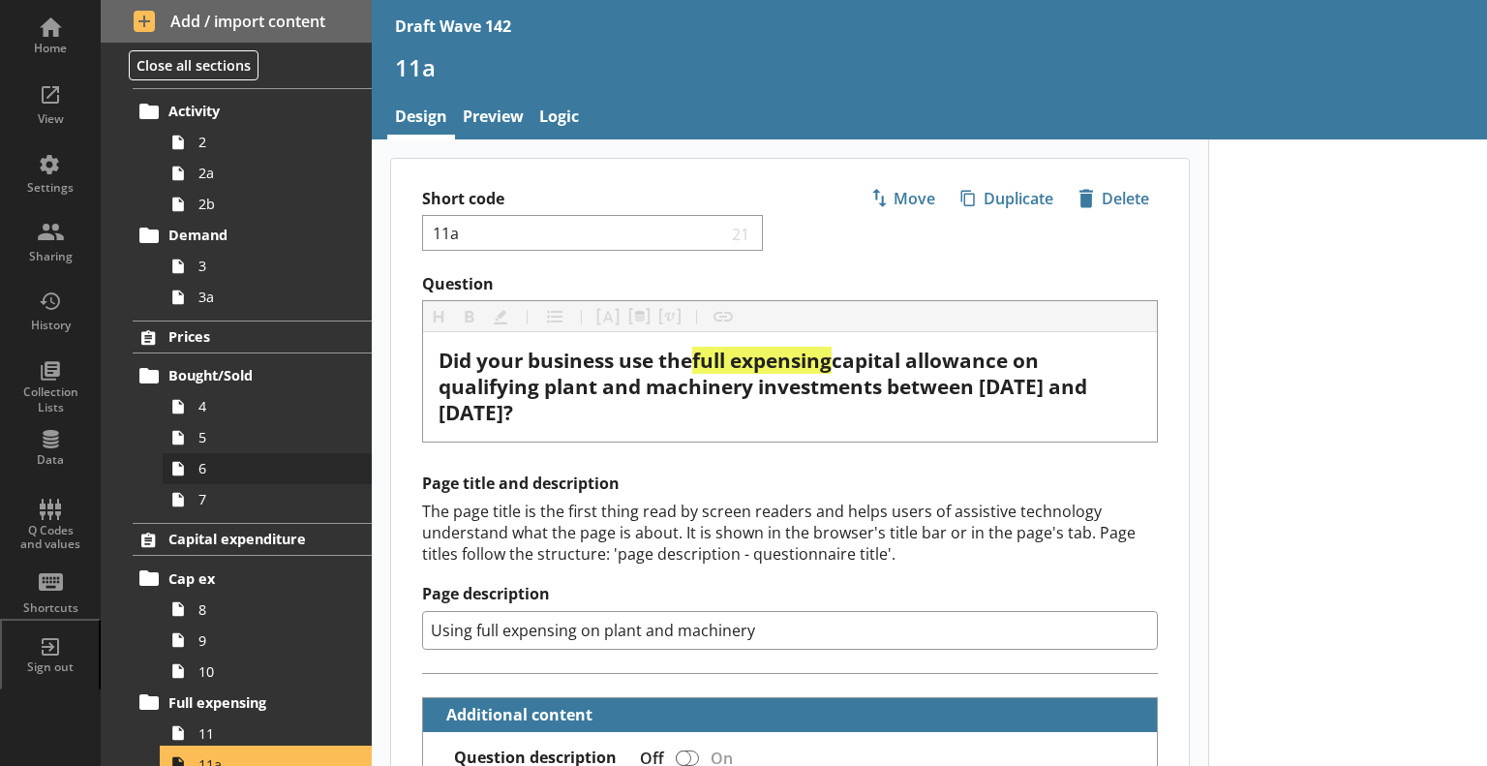
scroll to position [199, 0]
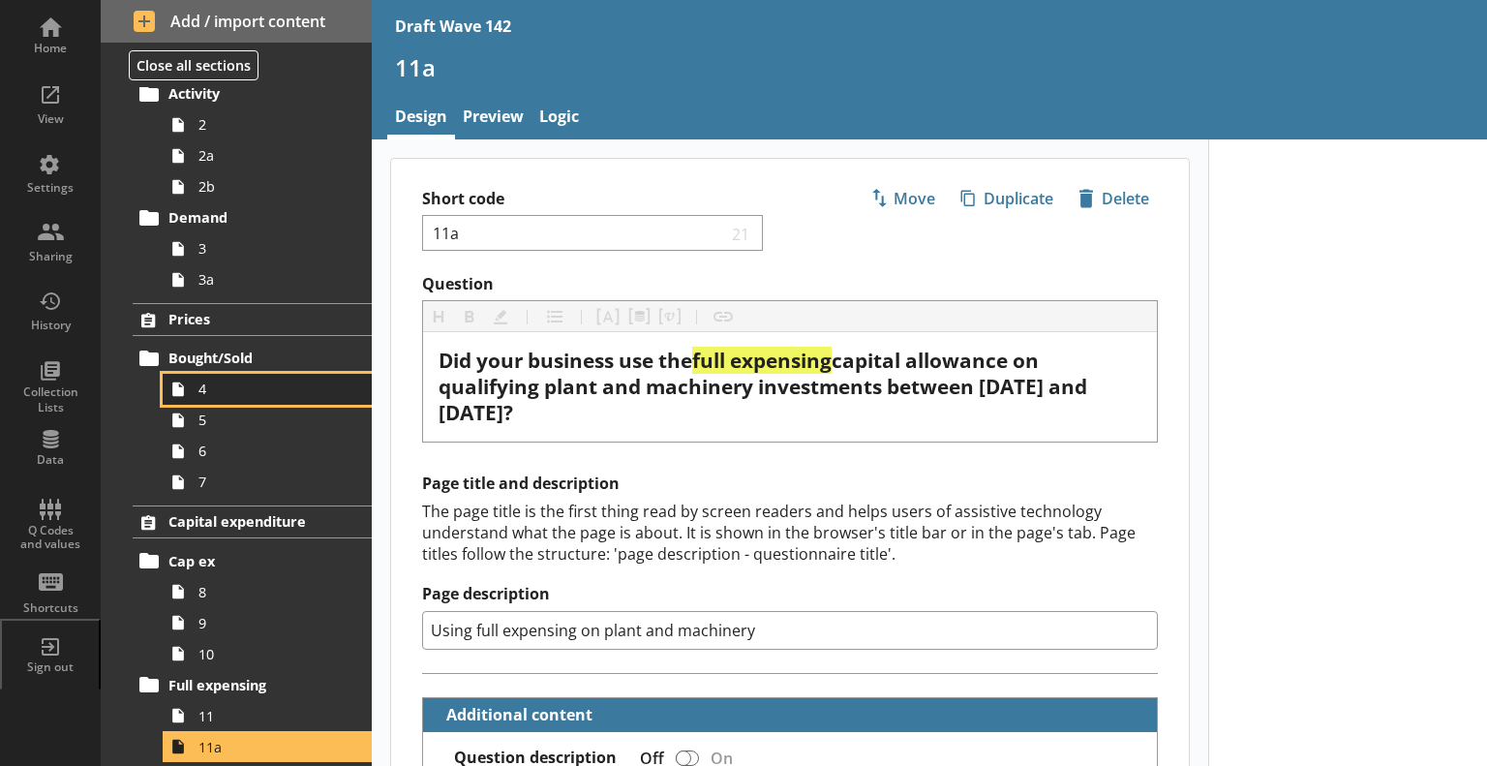
click at [245, 391] on span "4" at bounding box center [271, 389] width 146 height 18
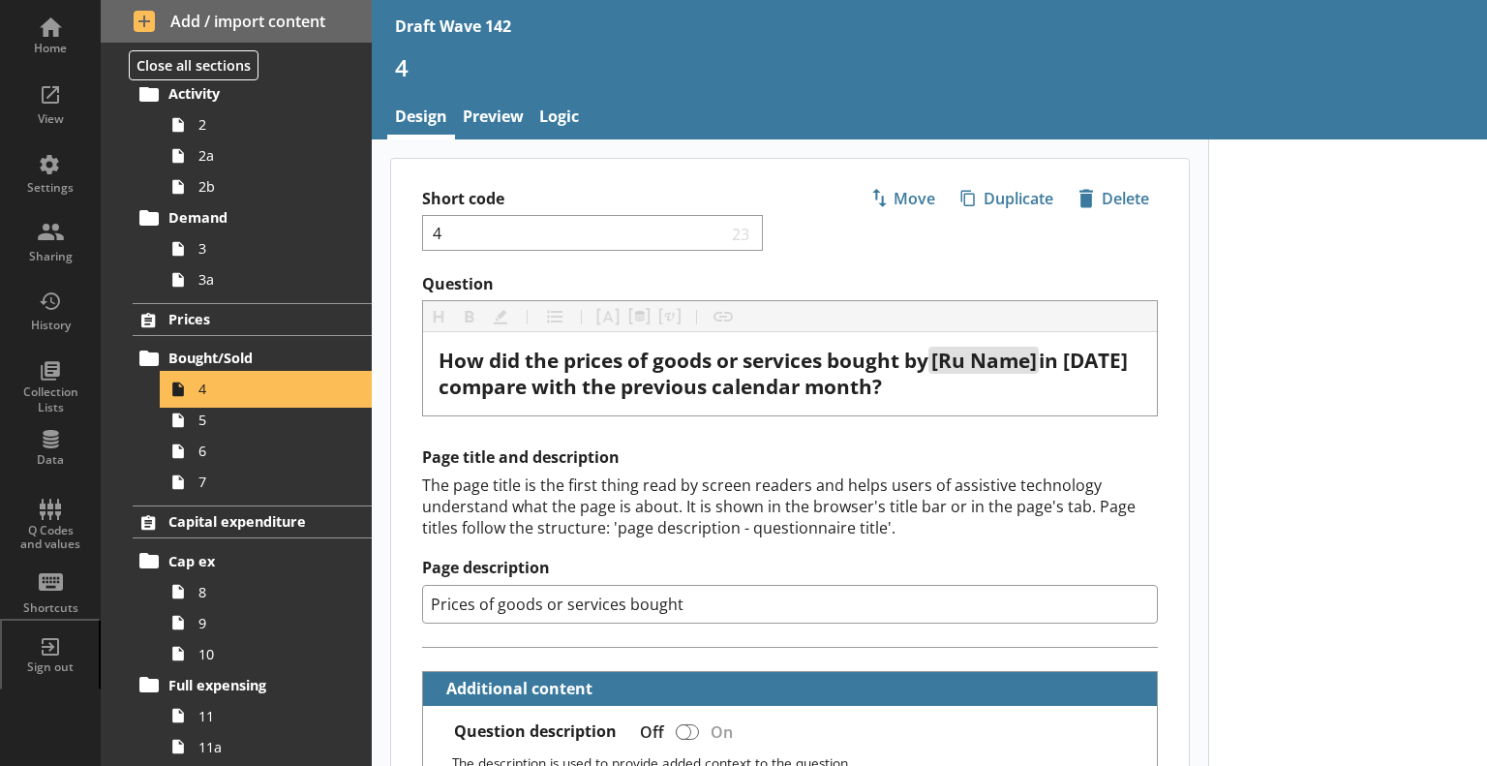
type textarea "x"
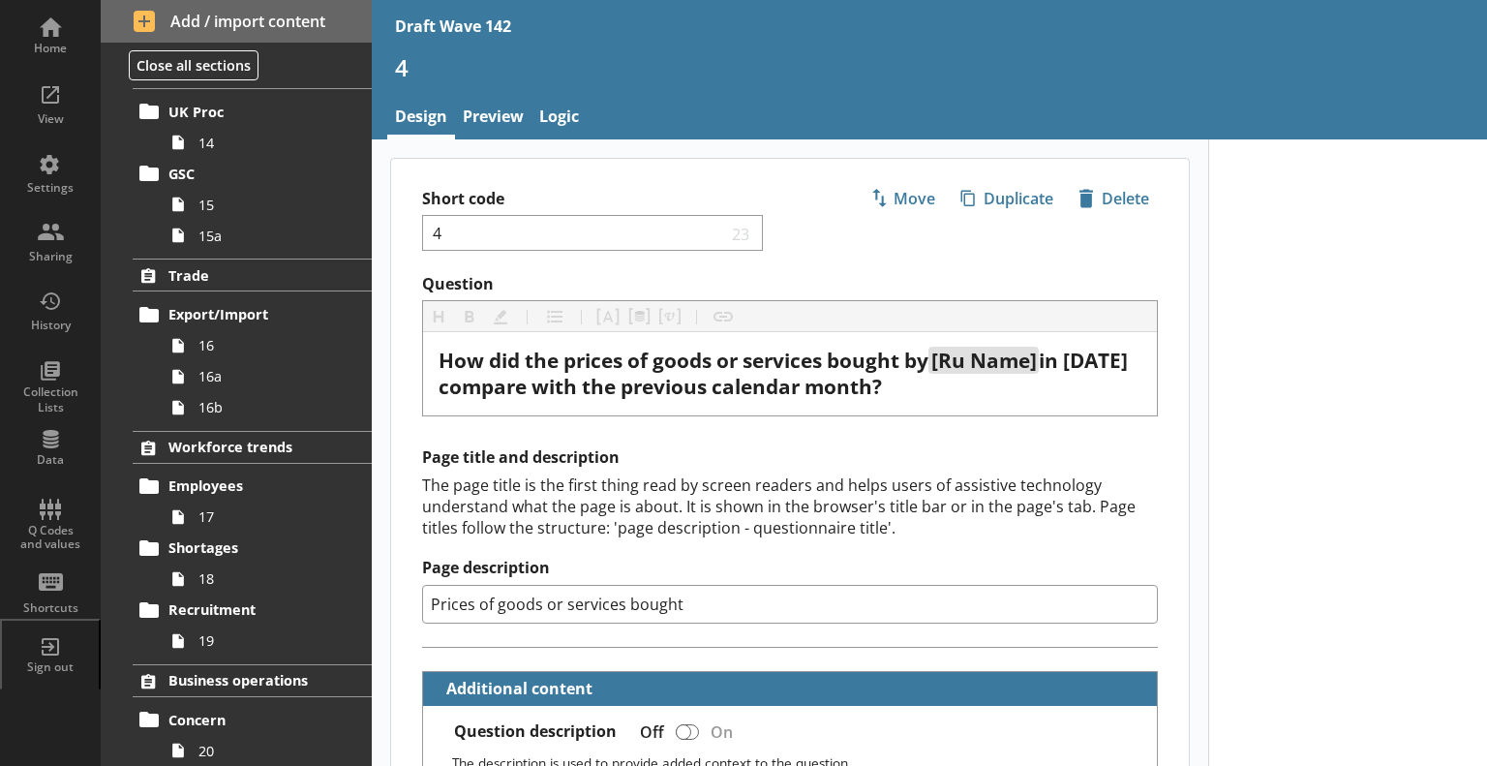
scroll to position [1162, 0]
